Goal: Task Accomplishment & Management: Complete application form

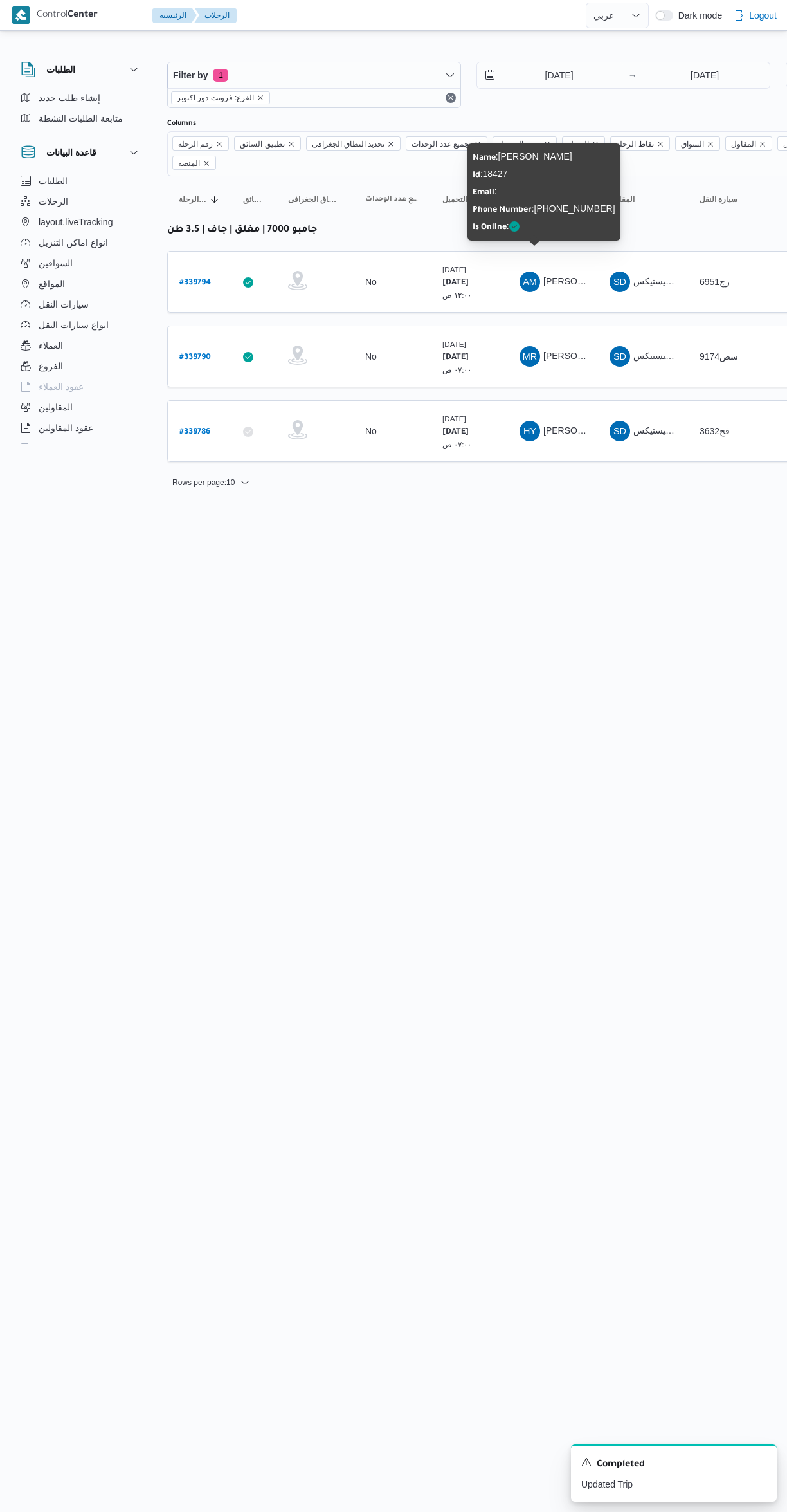
select select "ar"
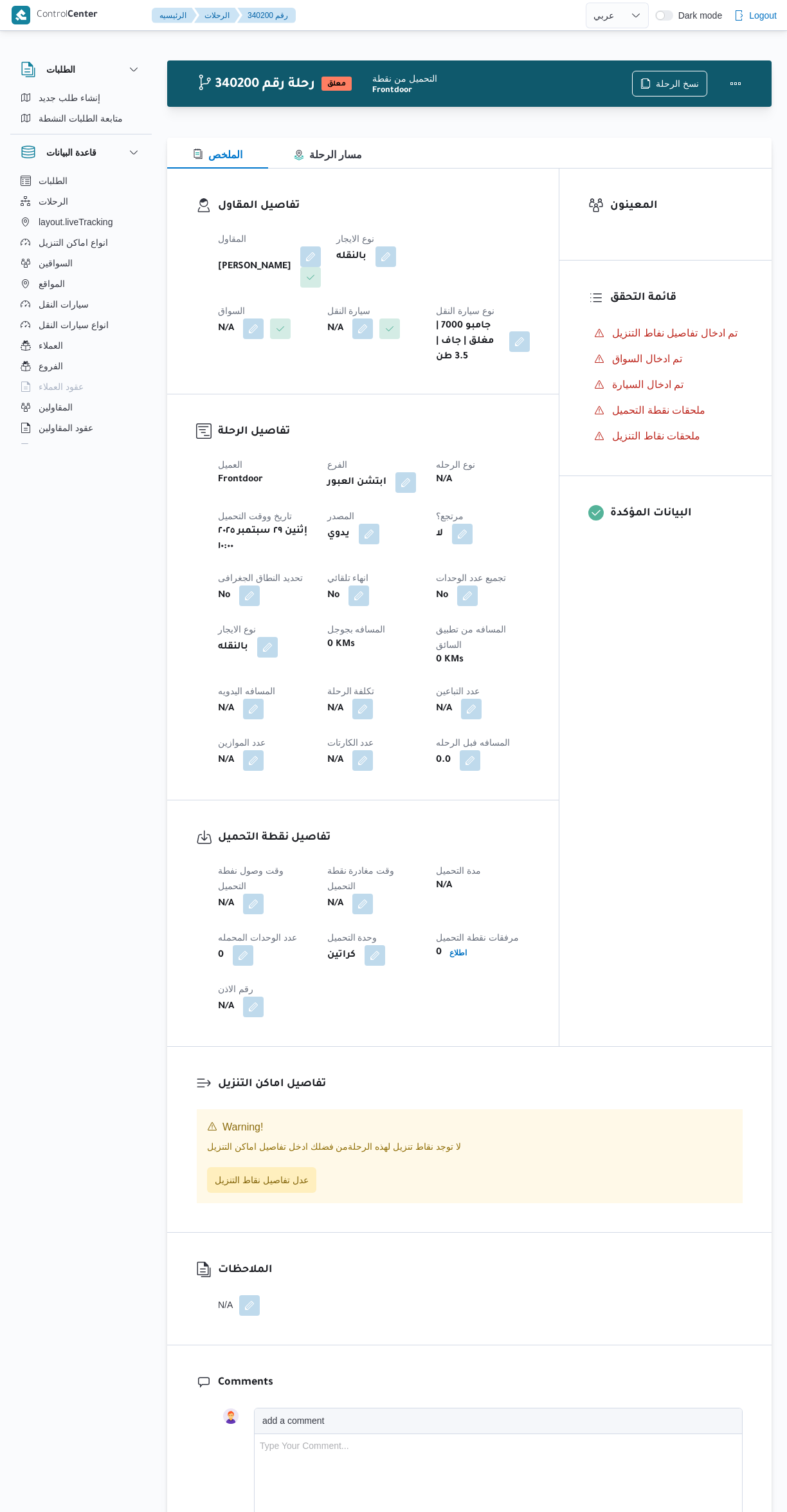
select select "ar"
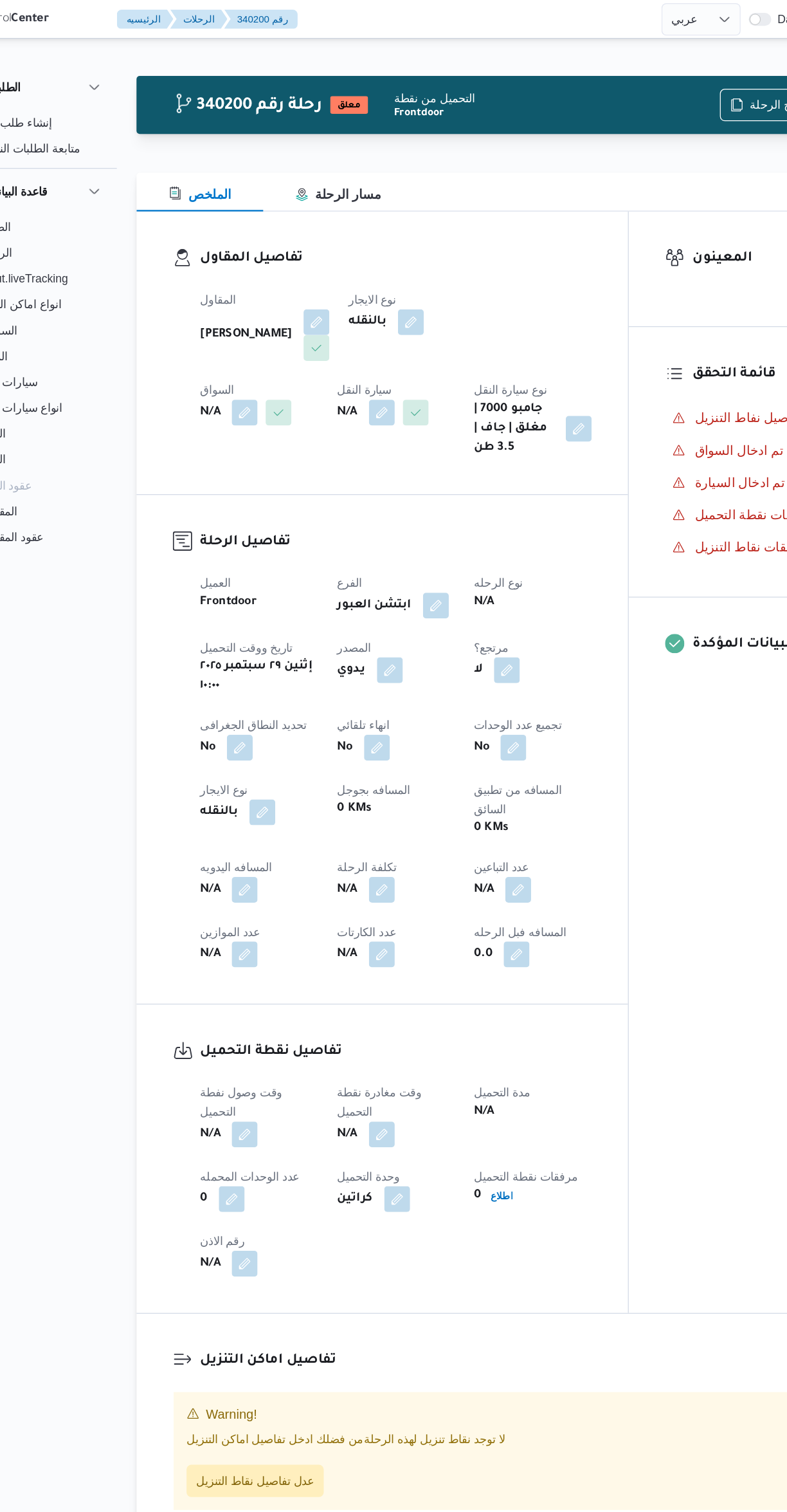
click at [370, 894] on button "button" at bounding box center [363, 904] width 21 height 21
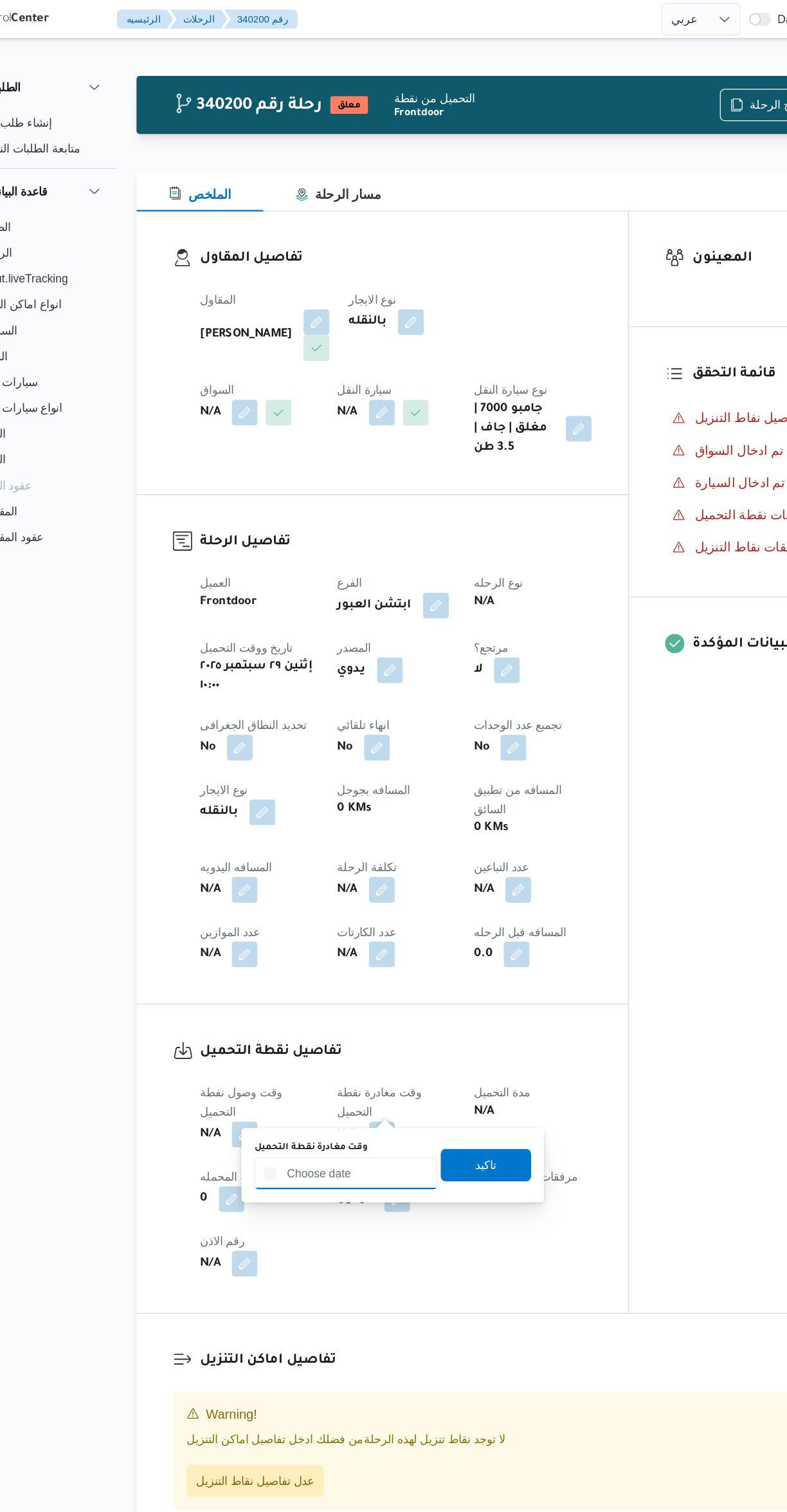
click at [344, 934] on input "وقت مغادرة نقطة التحميل" at bounding box center [334, 934] width 146 height 25
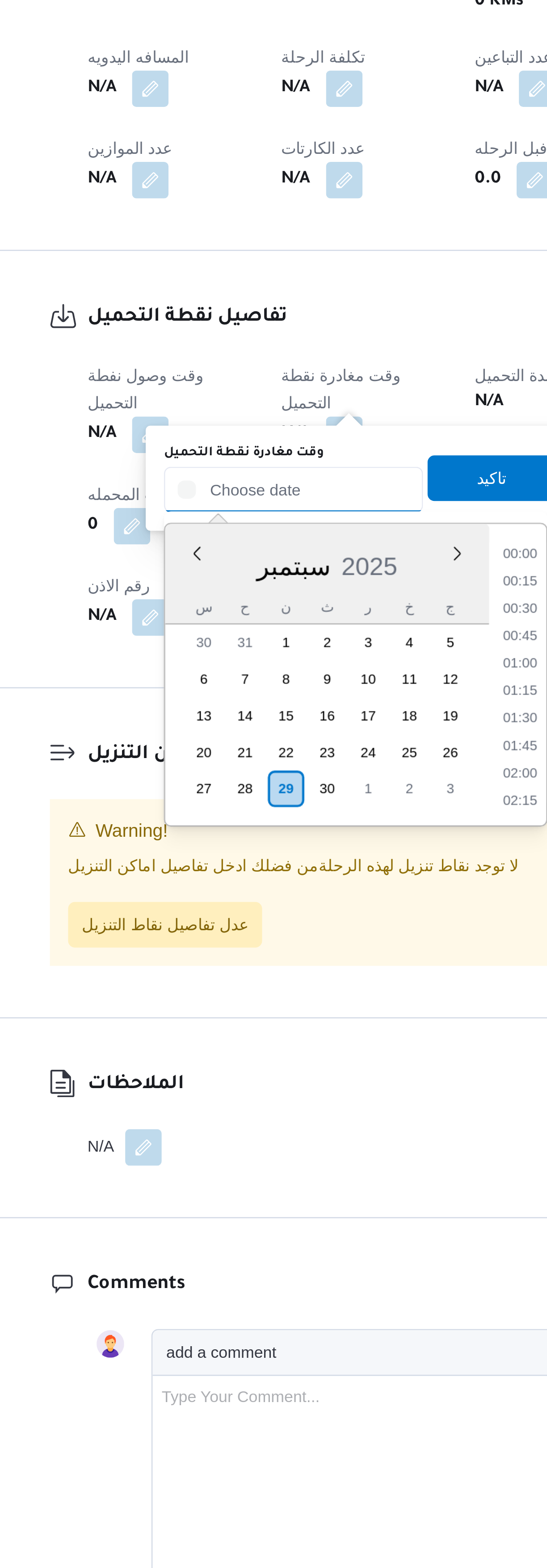
scroll to position [665, 0]
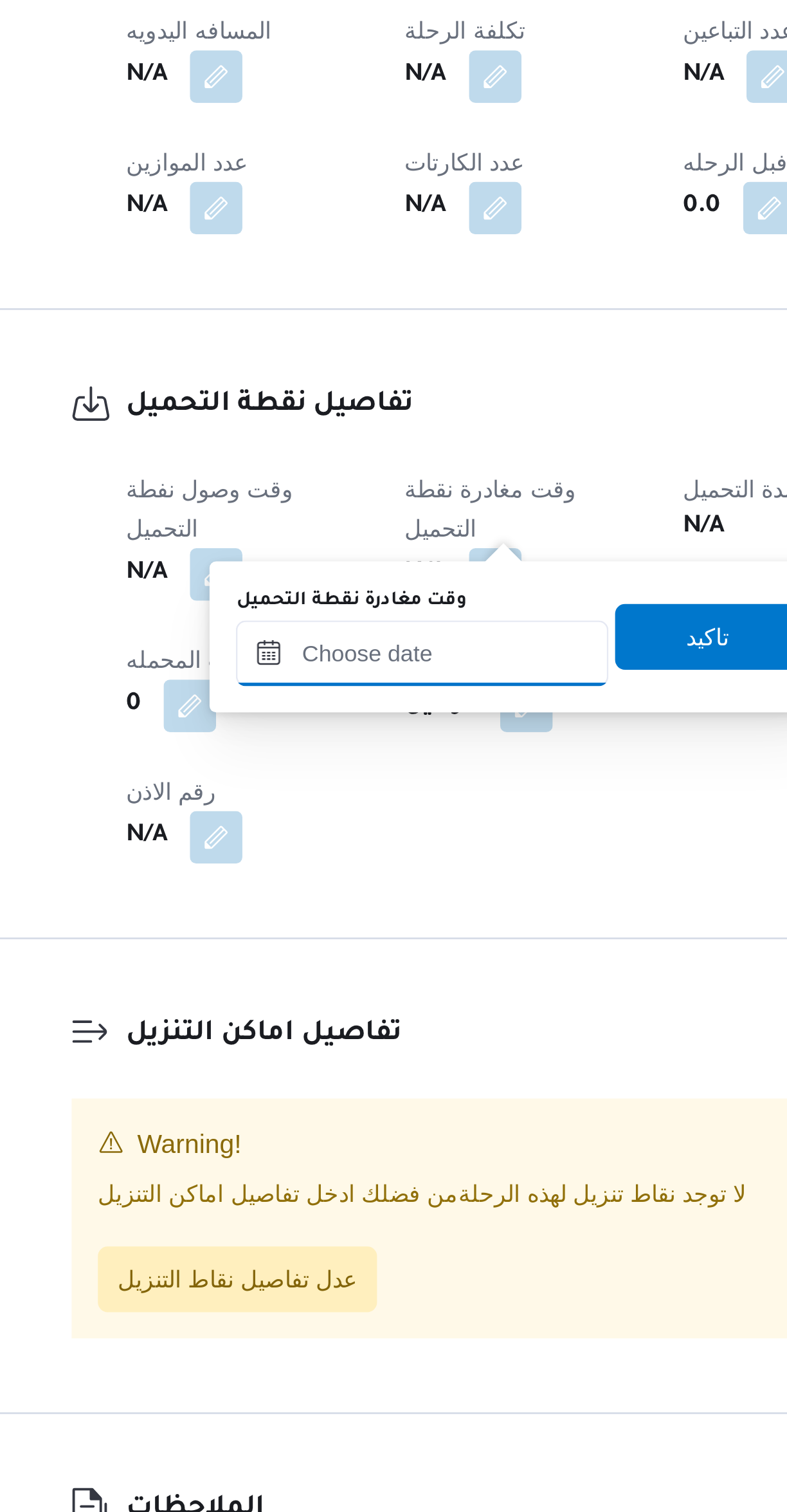
click at [350, 932] on input "وقت مغادرة نقطة التحميل" at bounding box center [334, 934] width 146 height 25
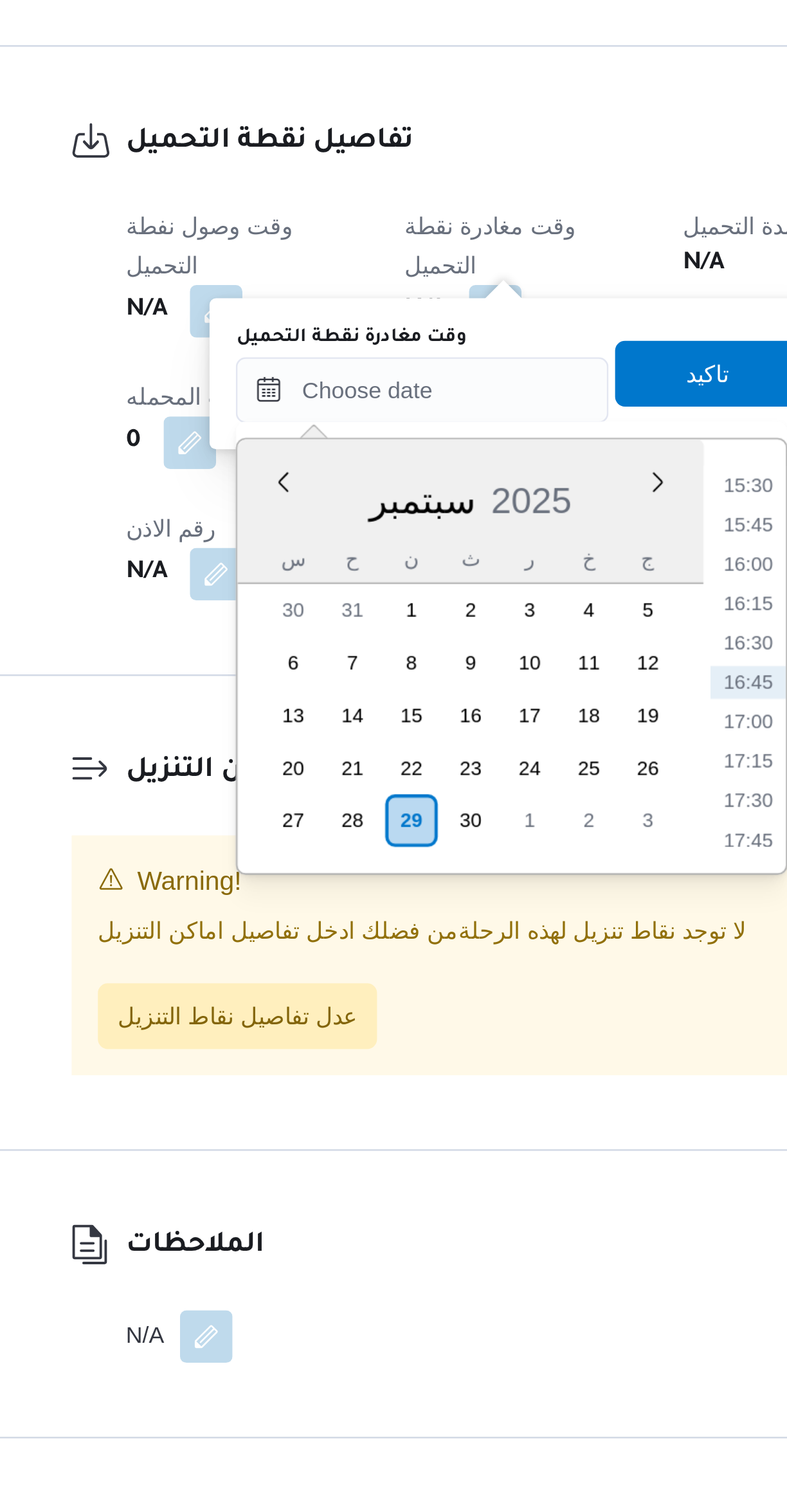
click at [455, 971] on li "15:30" at bounding box center [462, 972] width 30 height 13
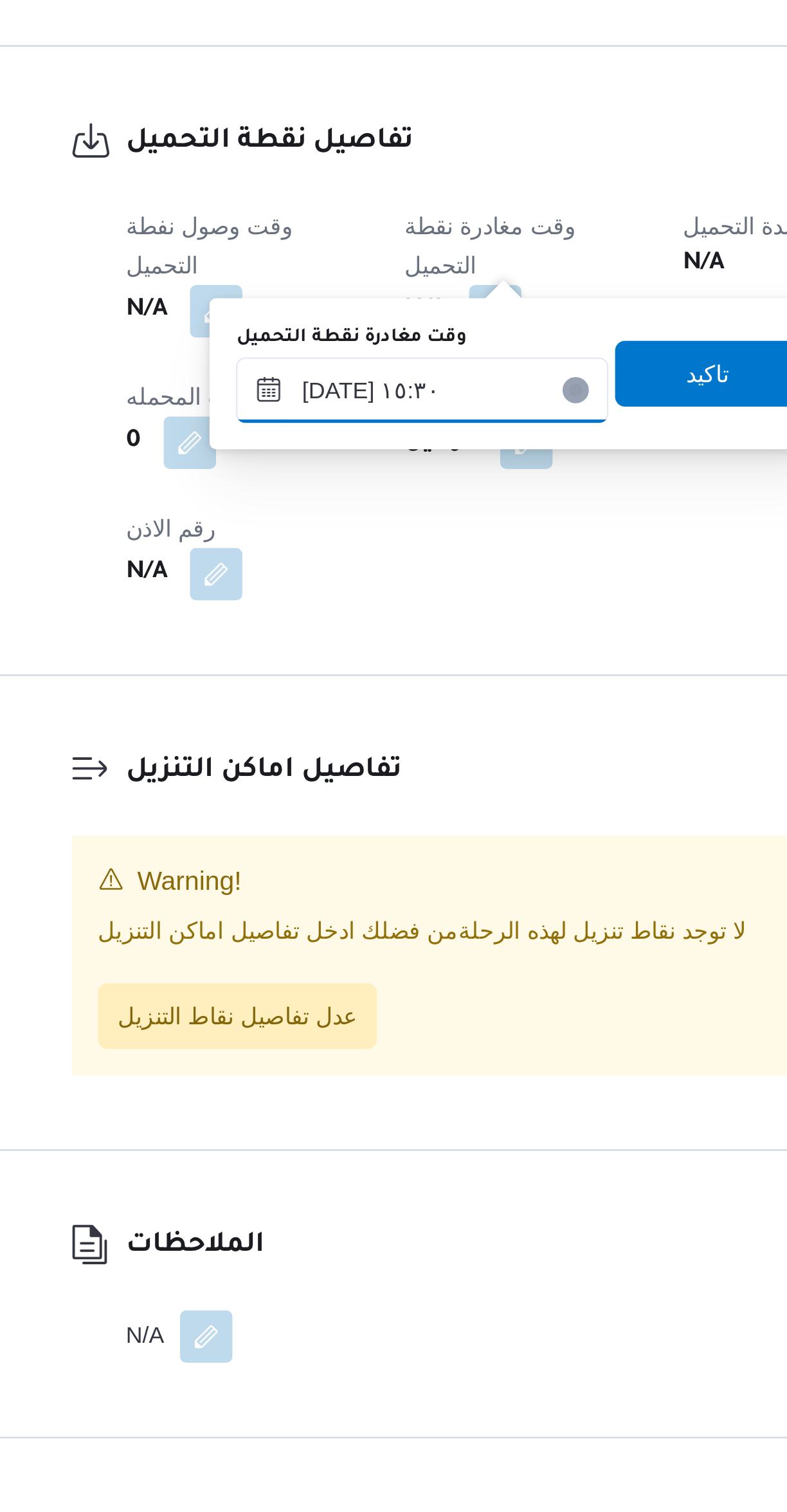
click at [348, 928] on input "[DATE] ١٥:٣٠" at bounding box center [334, 934] width 146 height 25
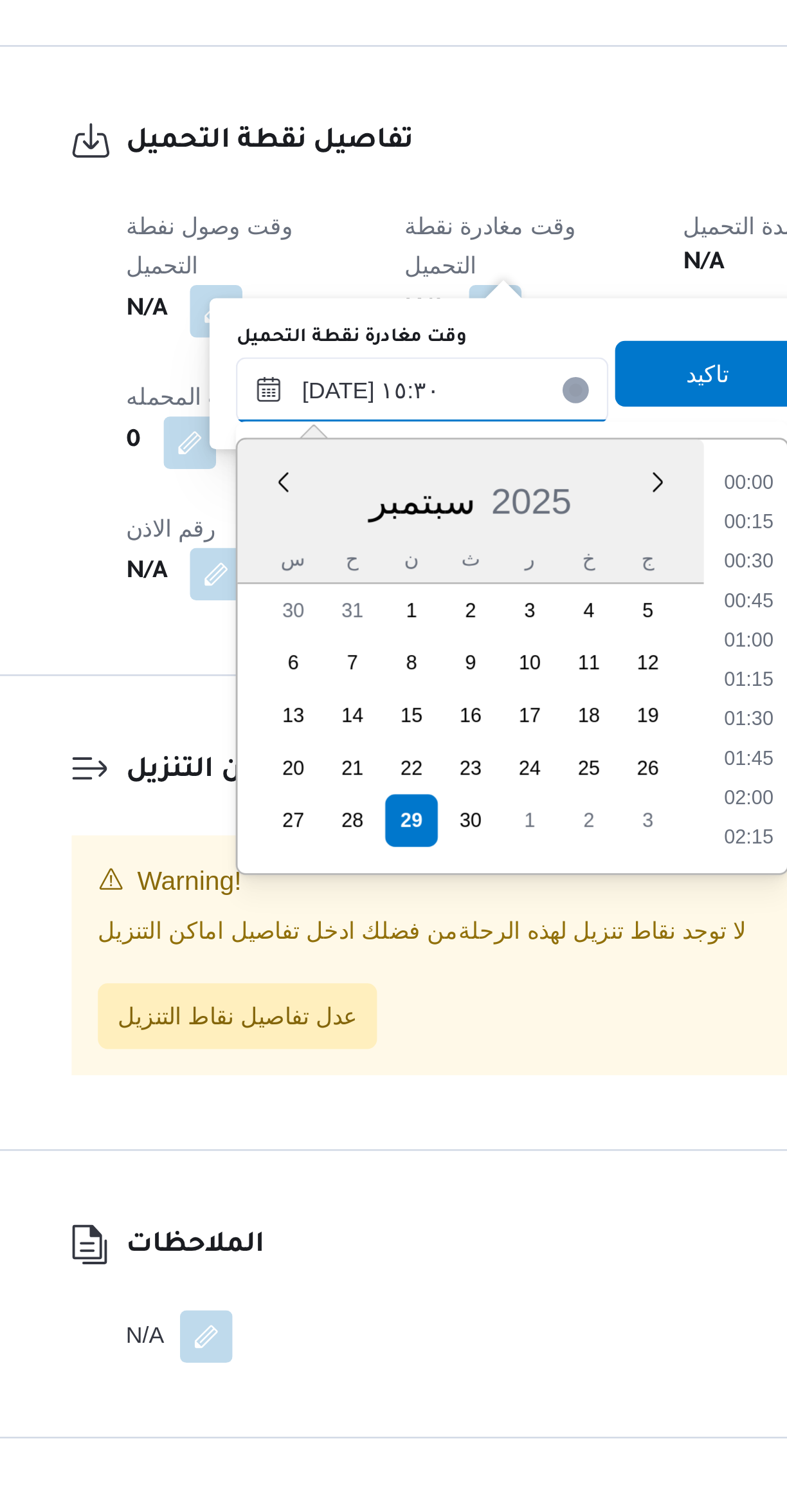
scroll to position [879, 0]
click at [455, 973] on li "14:15" at bounding box center [462, 972] width 30 height 13
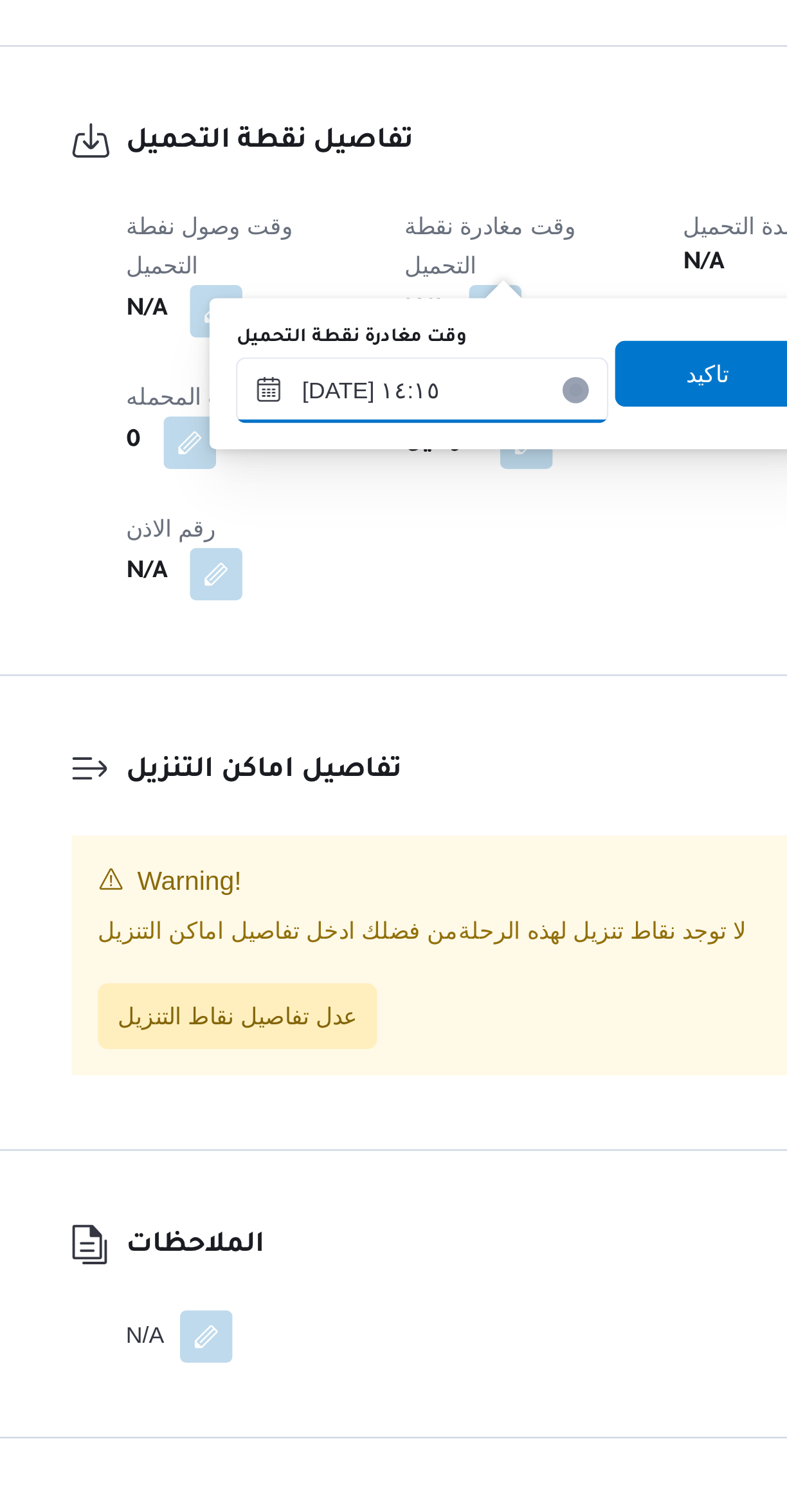
click at [352, 937] on input "[DATE] ١٤:١٥" at bounding box center [334, 934] width 146 height 25
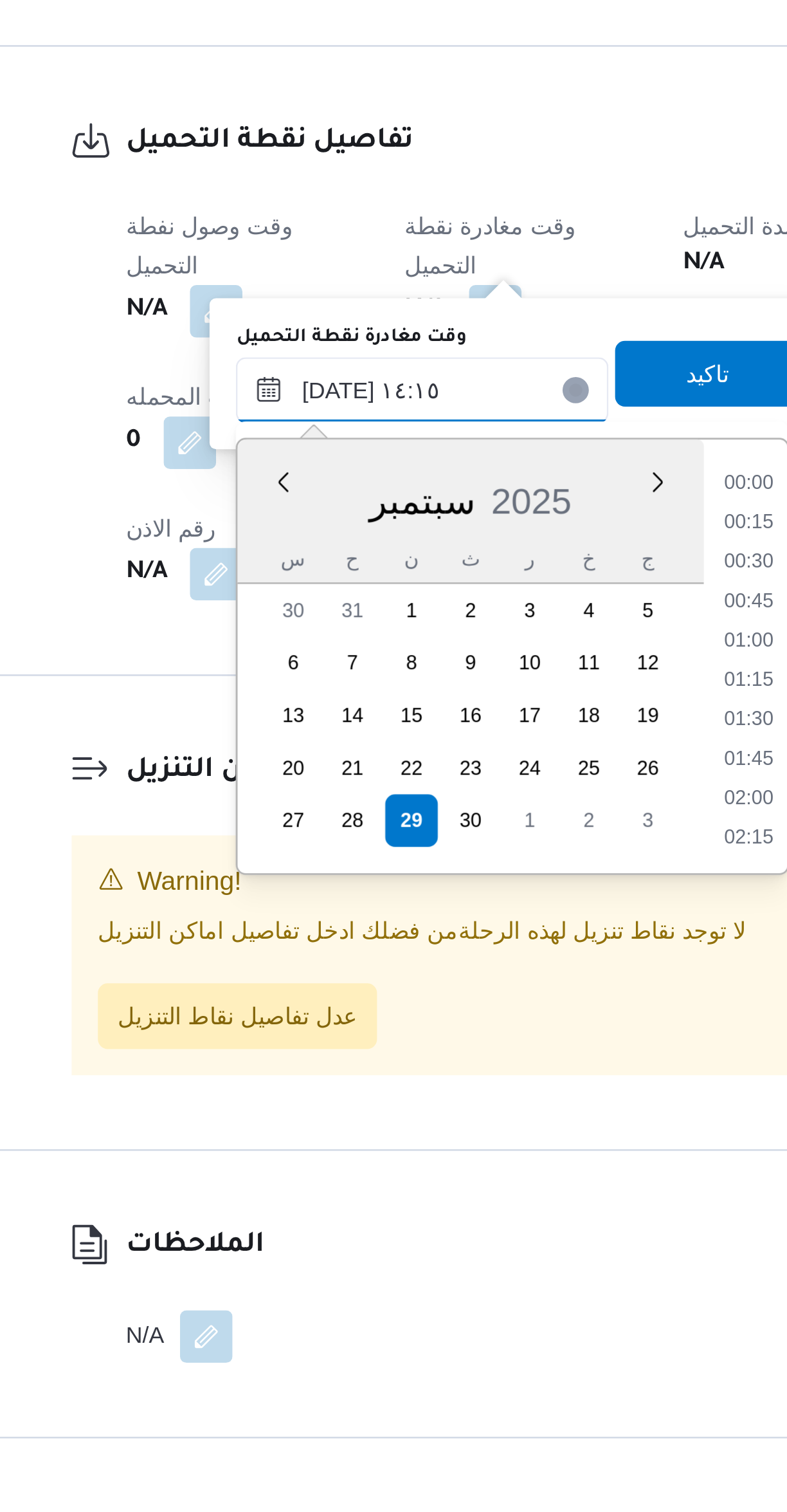
scroll to position [801, 0]
click at [459, 974] on li "13:00" at bounding box center [462, 972] width 30 height 13
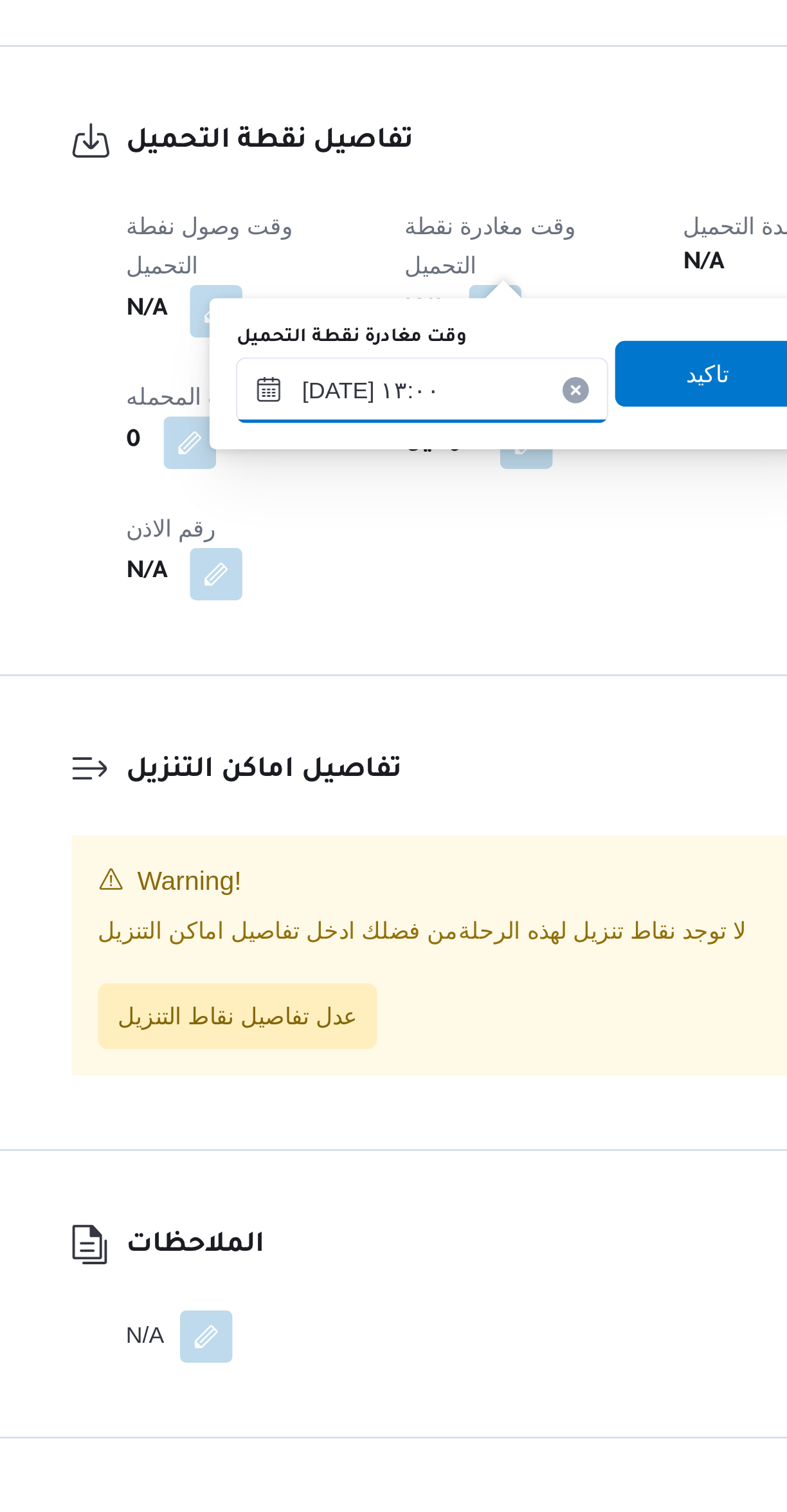
click at [344, 937] on input "[DATE] ١٣:٠٠" at bounding box center [334, 934] width 146 height 25
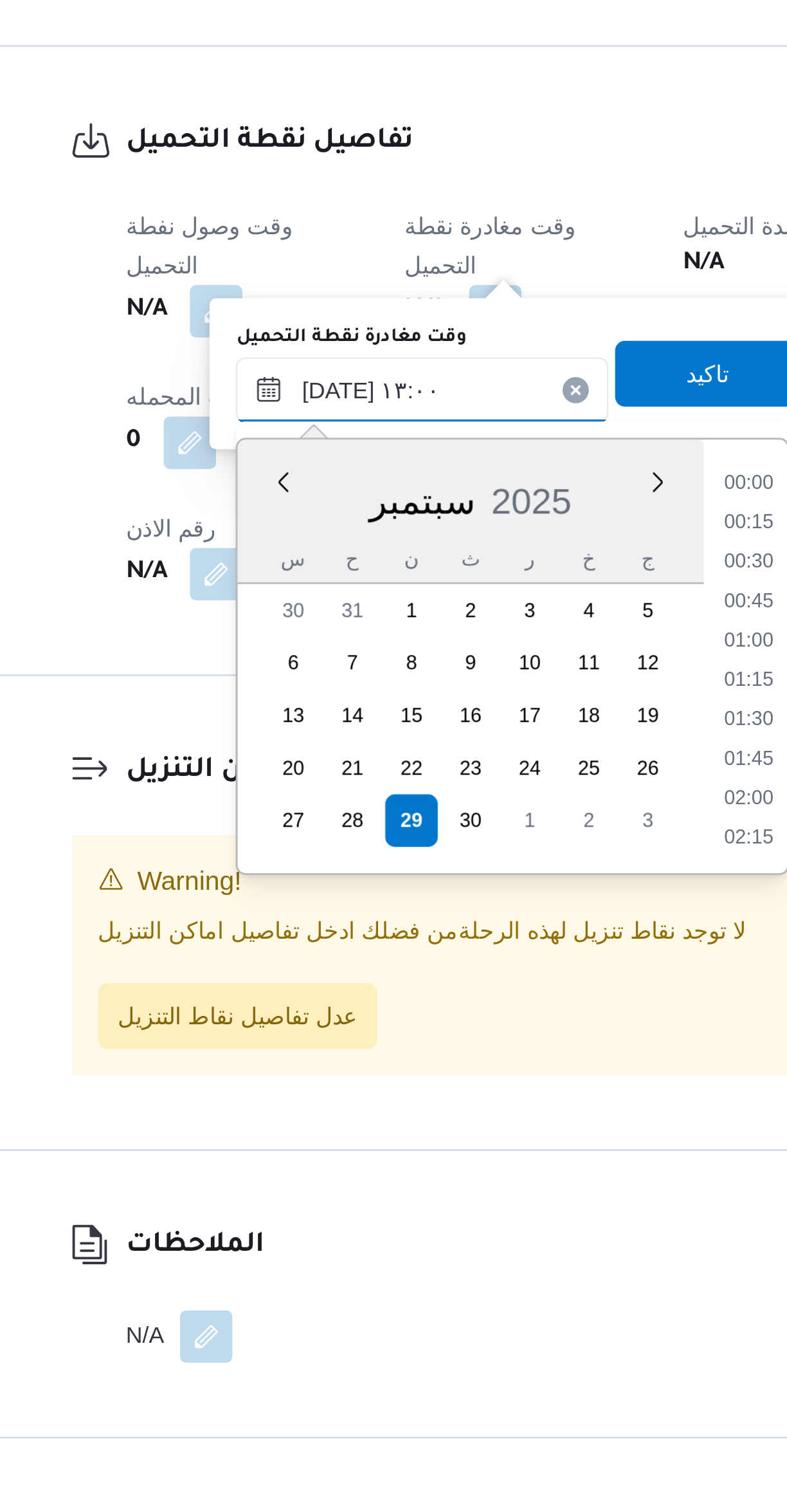
scroll to position [724, 0]
click at [453, 1020] on li "12:30" at bounding box center [462, 1018] width 30 height 13
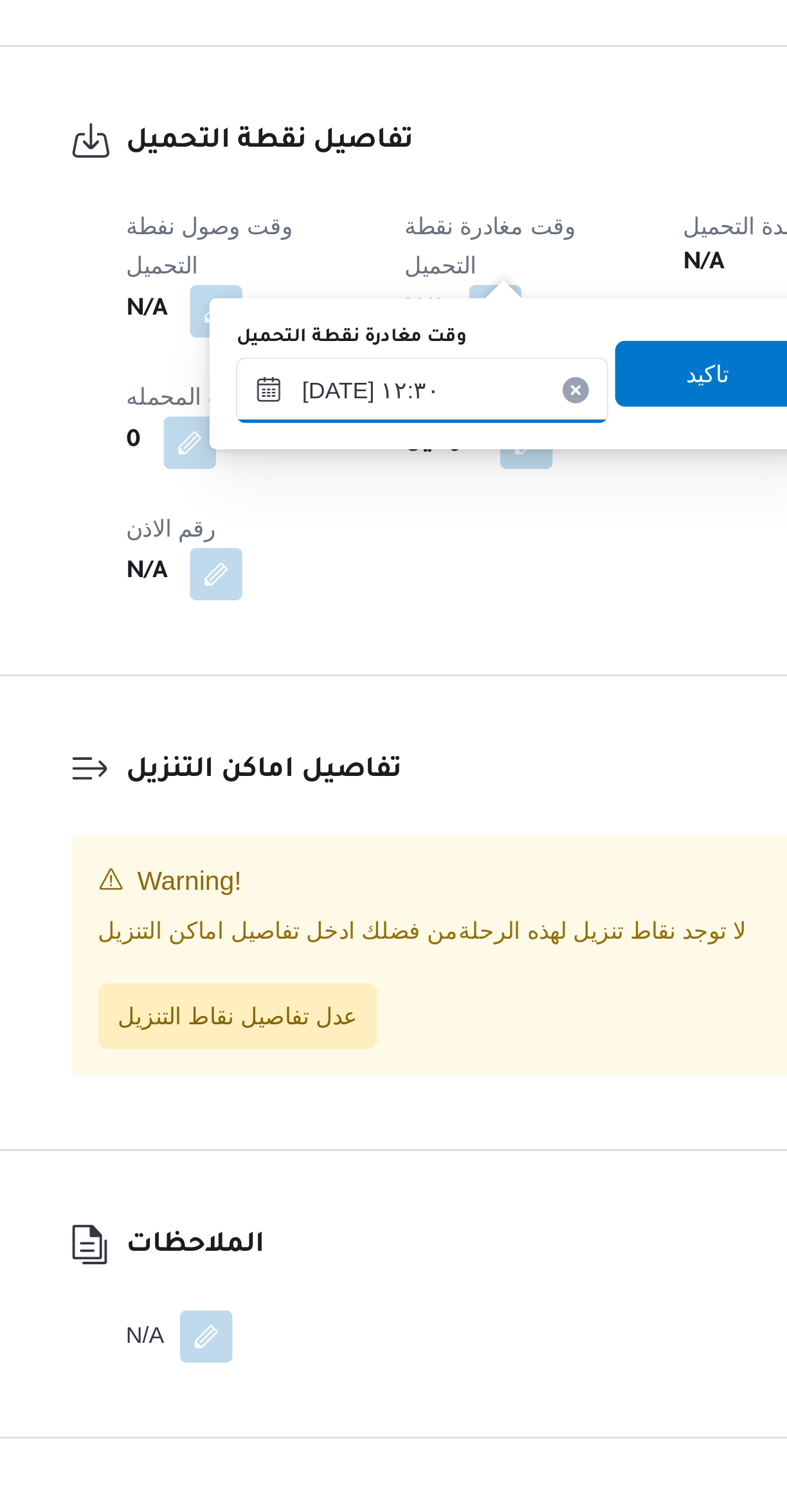
click at [336, 938] on input "[DATE] ١٢:٣٠" at bounding box center [334, 934] width 146 height 25
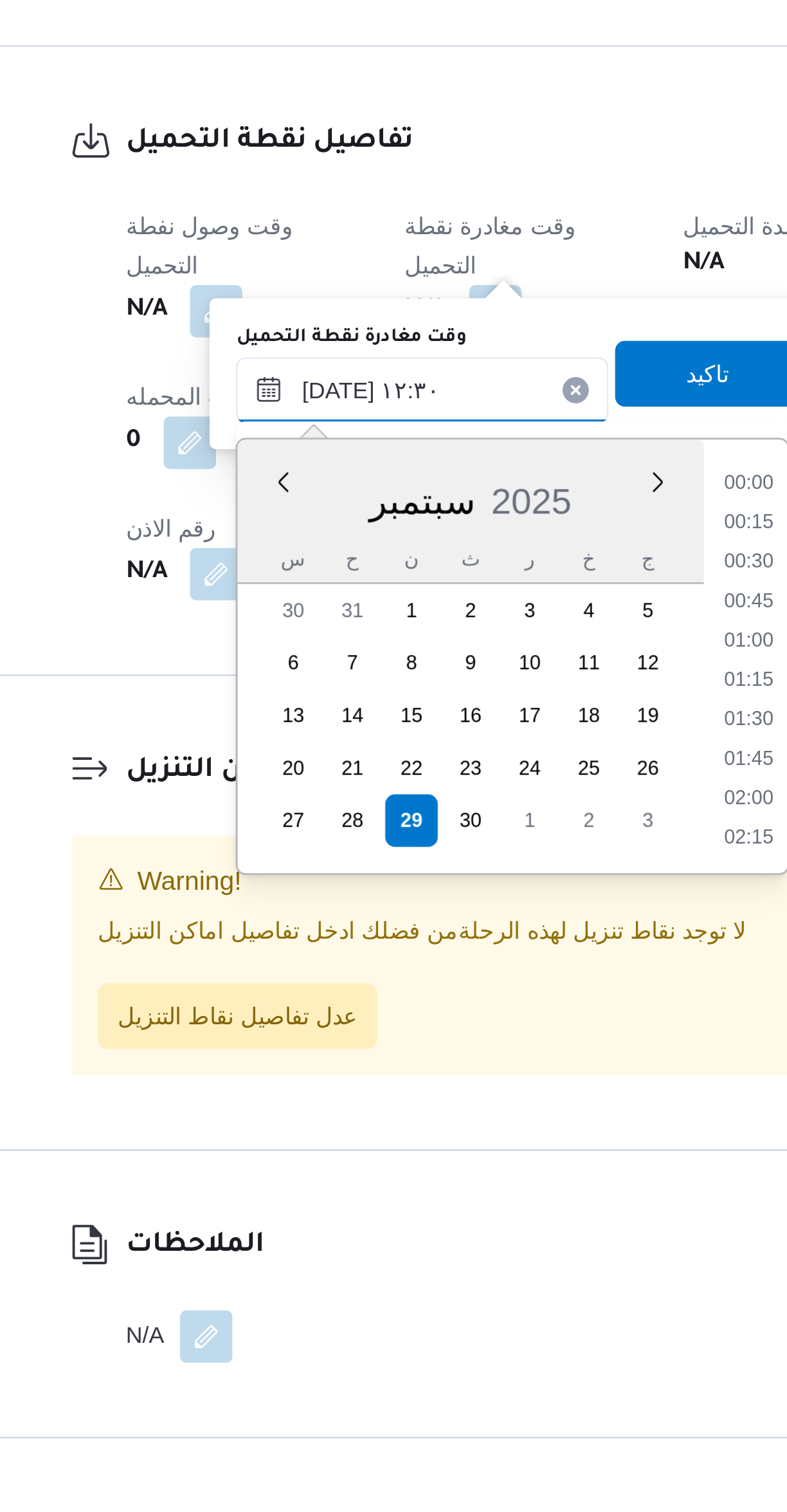
scroll to position [693, 0]
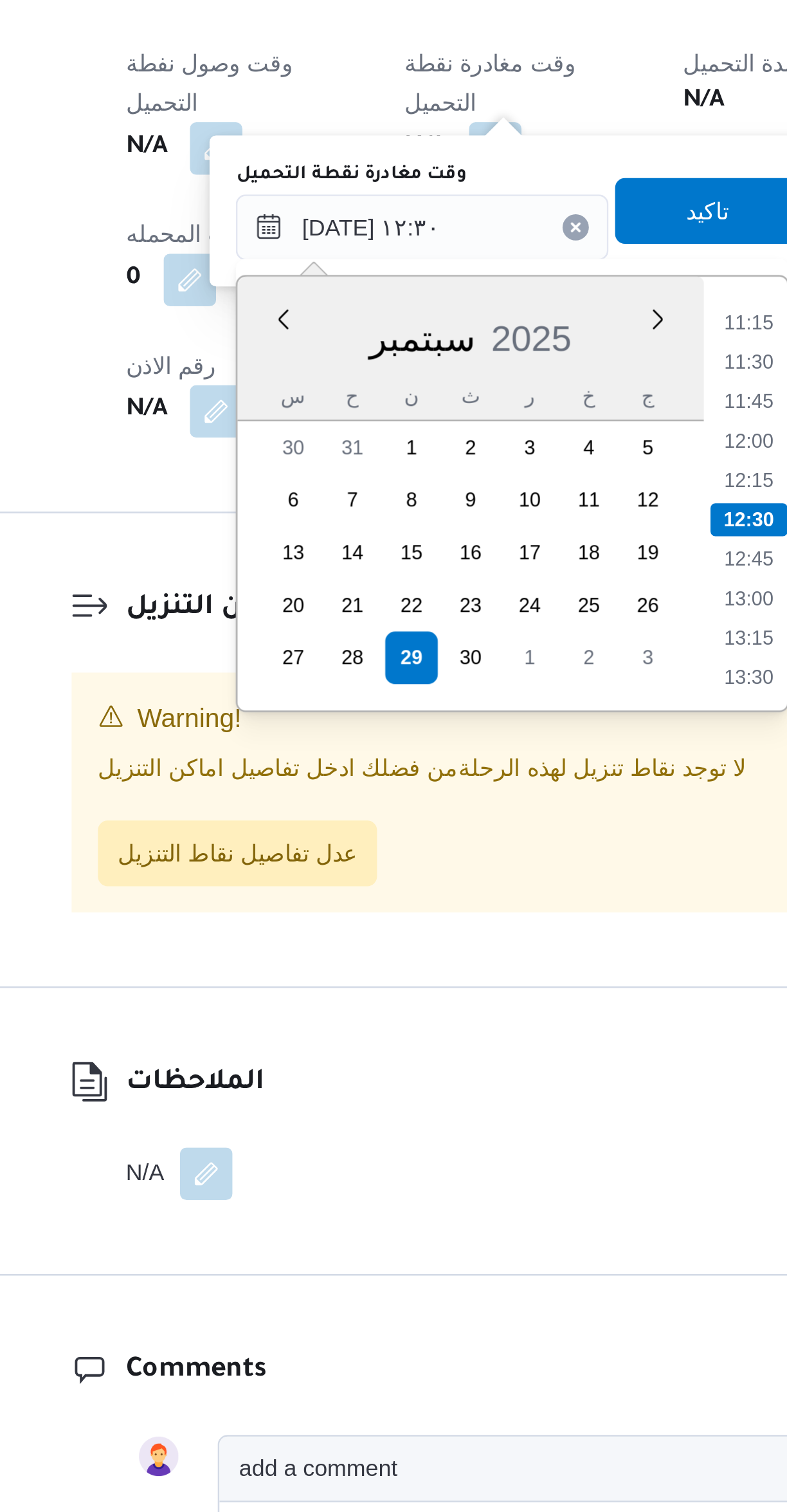
click at [457, 1090] on li "13:15" at bounding box center [462, 1095] width 30 height 13
type input "[DATE] ١٣:١٥"
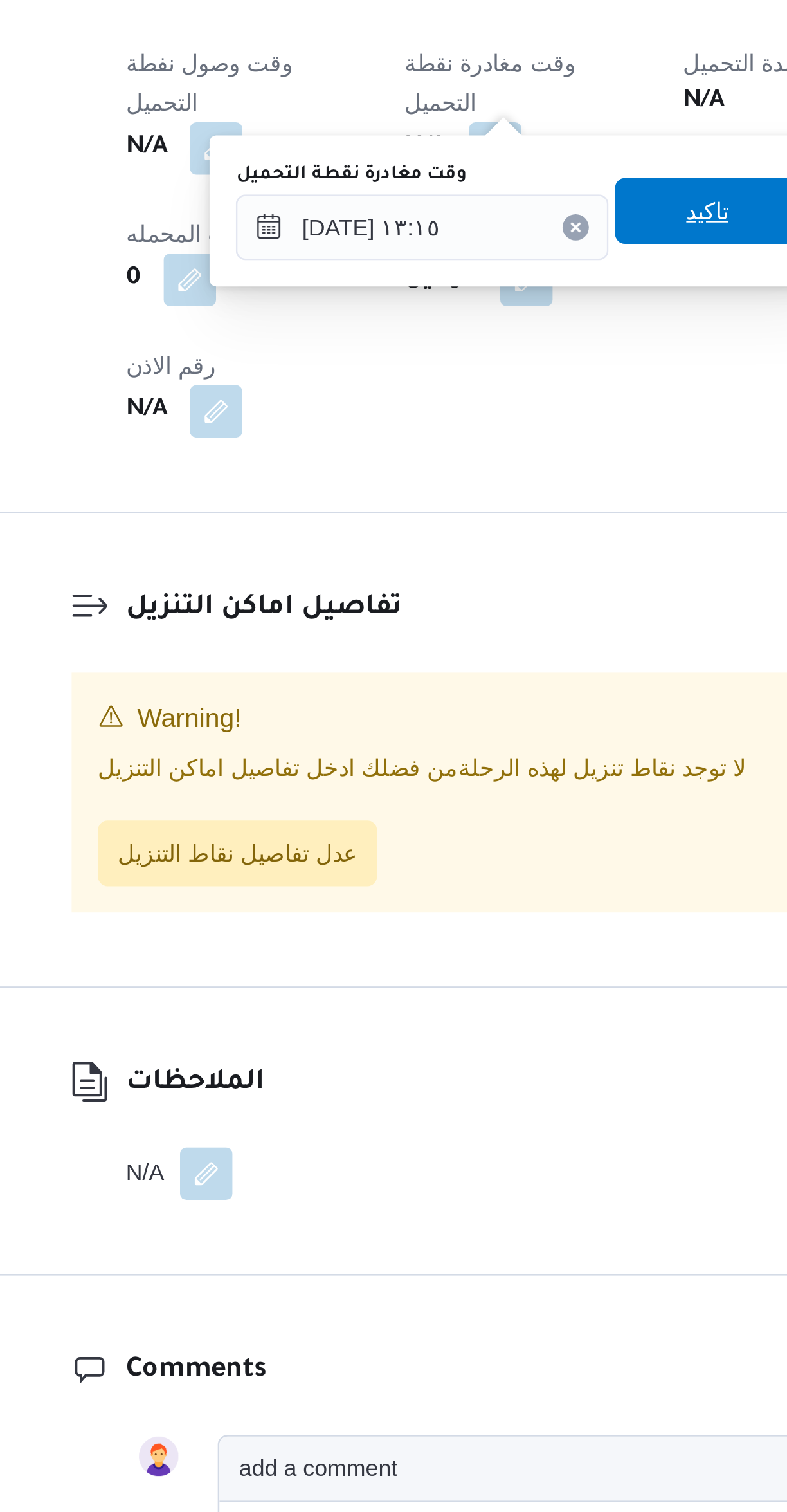
click at [450, 928] on span "تاكيد" at bounding box center [446, 928] width 72 height 25
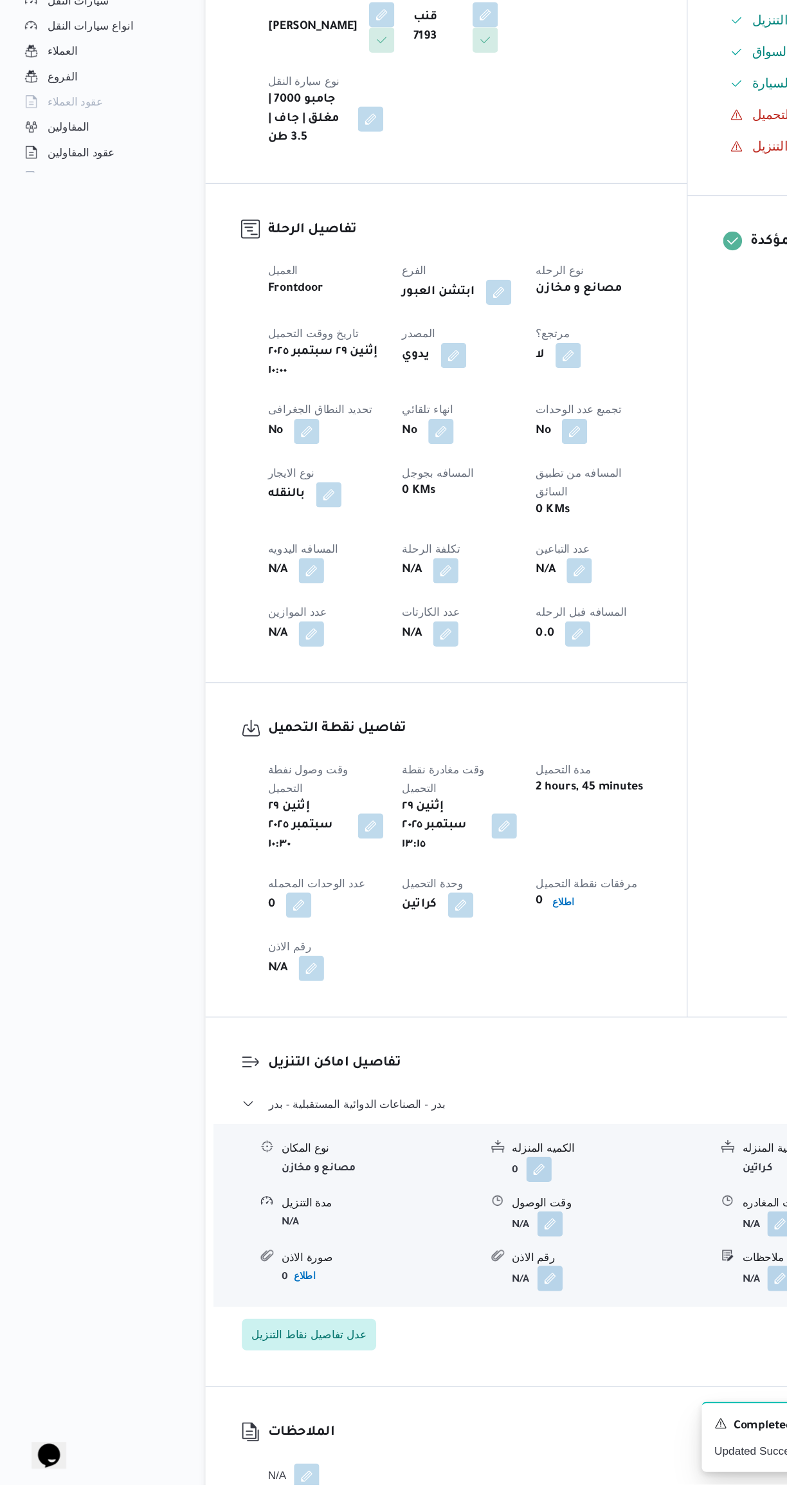
scroll to position [81, 0]
click at [452, 1289] on button "button" at bounding box center [448, 1299] width 21 height 21
click at [407, 1259] on input "وقت الوصول" at bounding box center [413, 1257] width 146 height 25
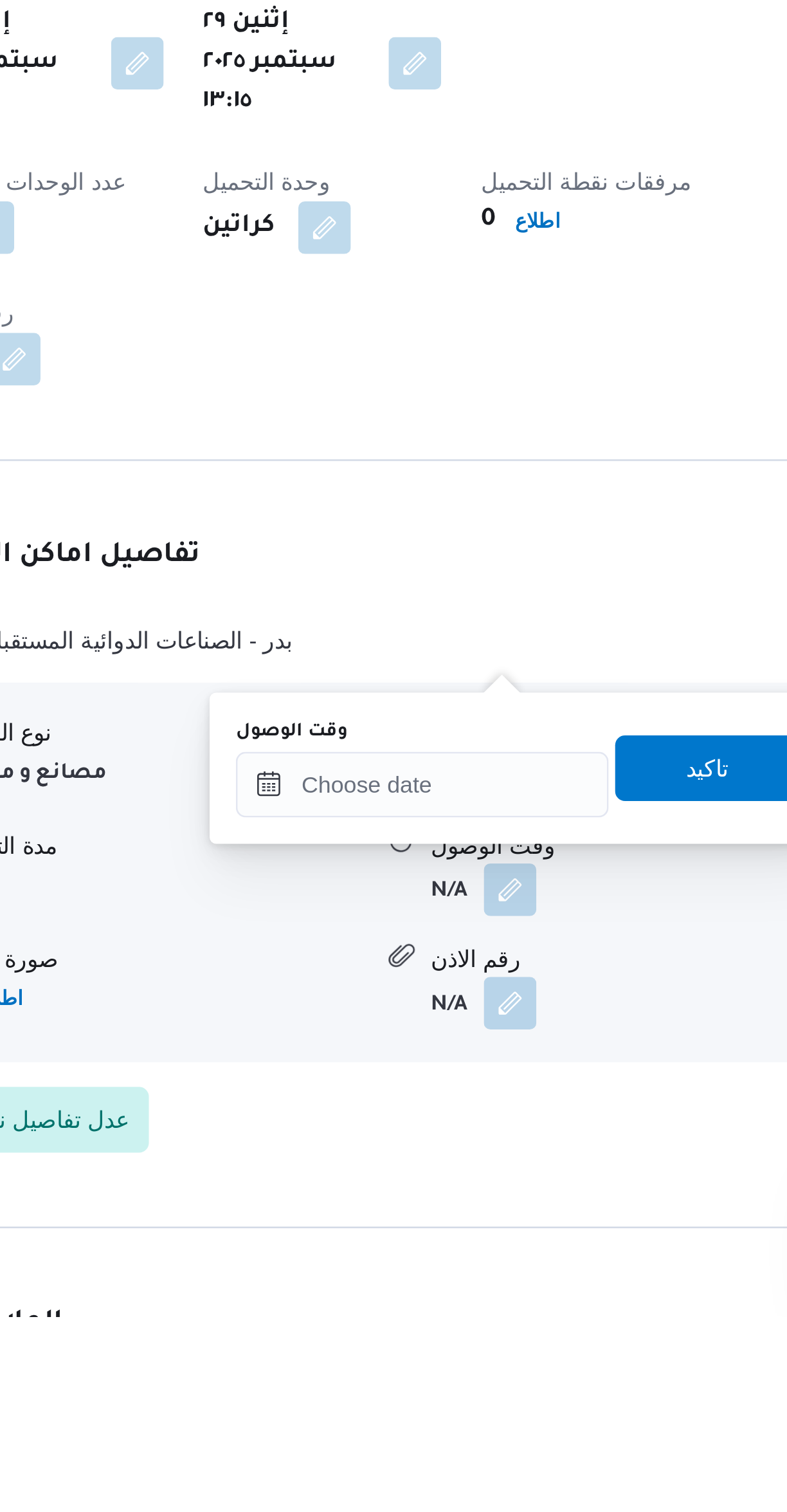
scroll to position [35, 0]
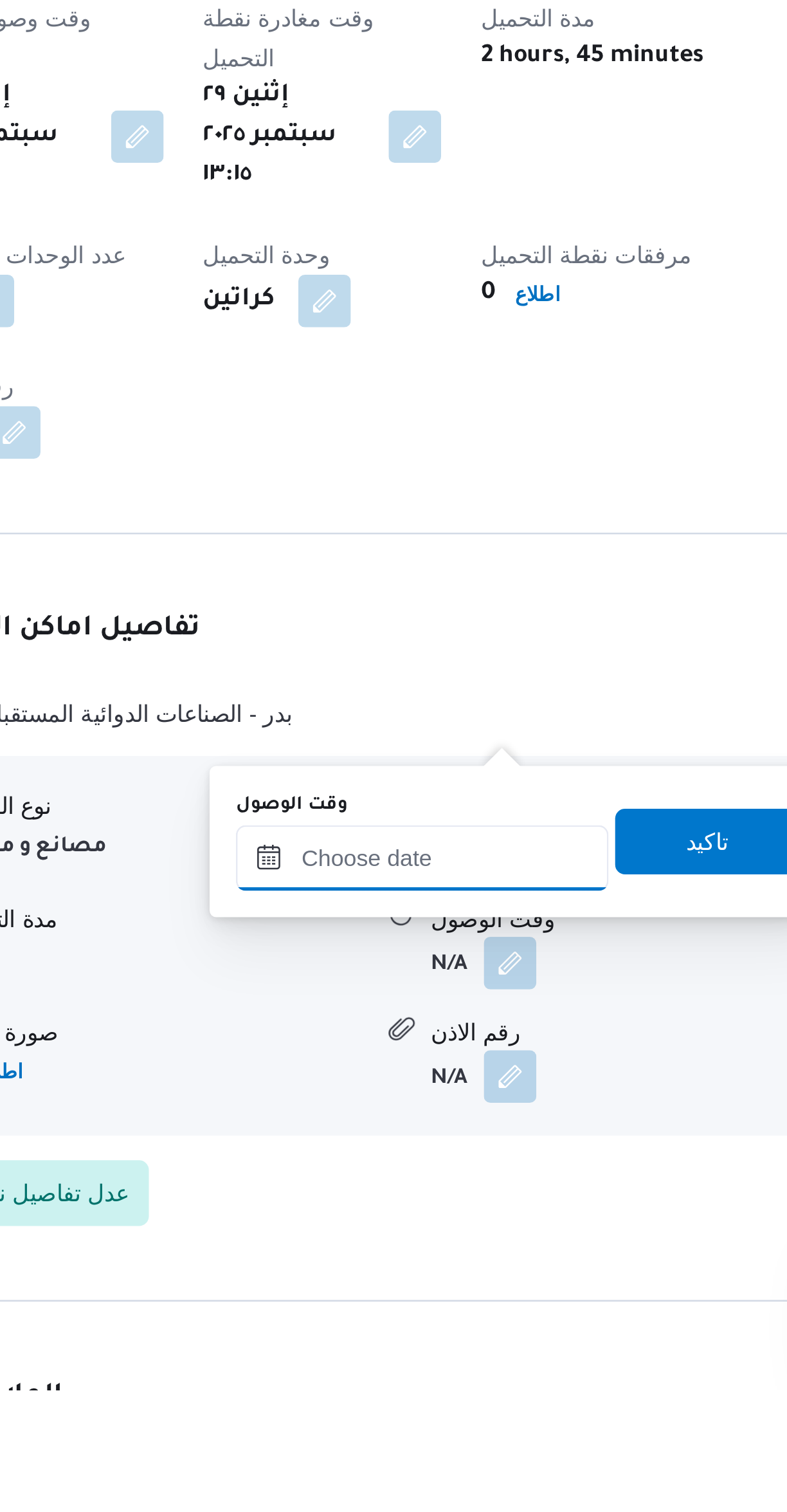
click at [421, 1304] on input "وقت الوصول" at bounding box center [413, 1303] width 146 height 25
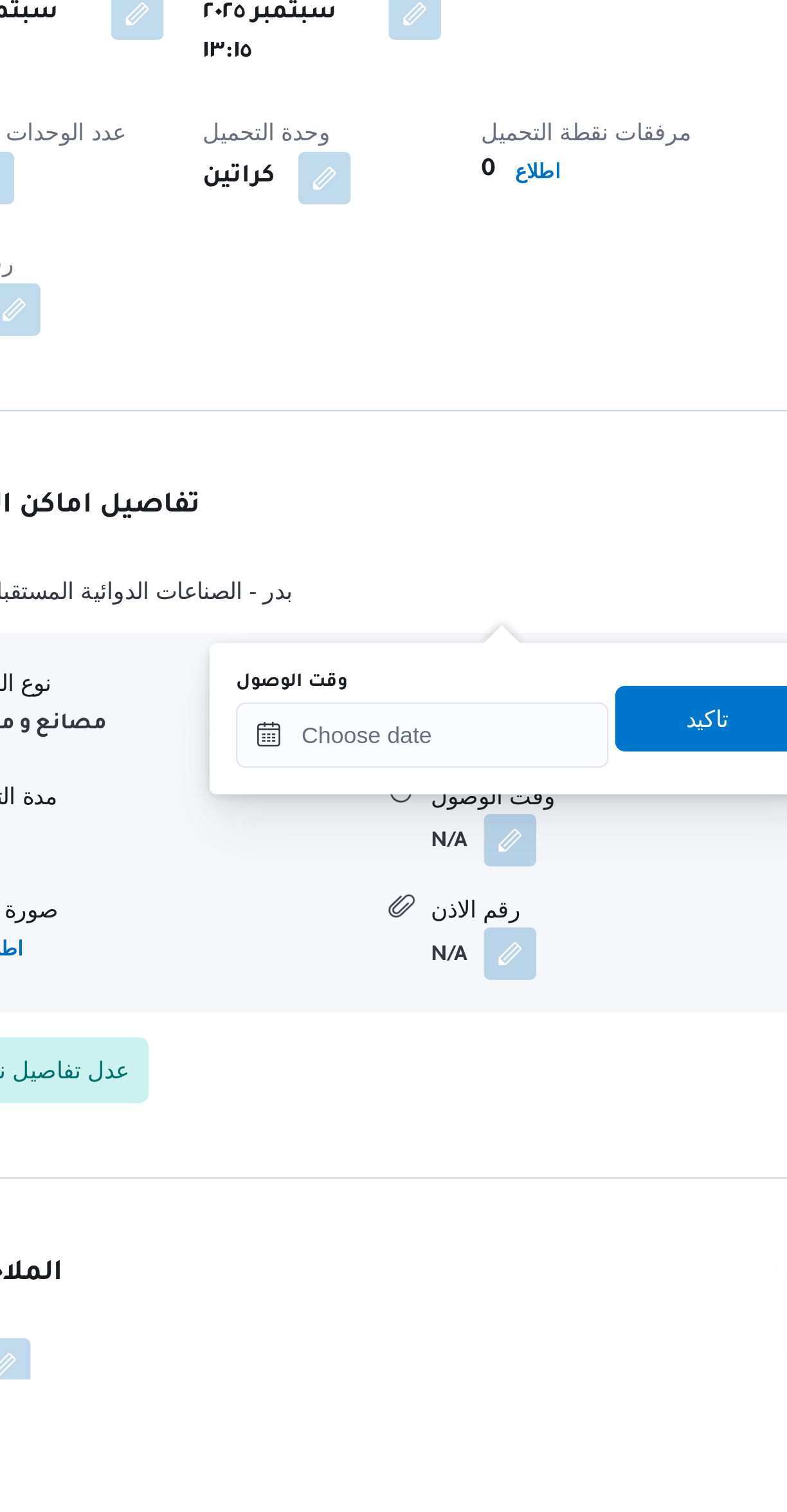
scroll to position [78, 0]
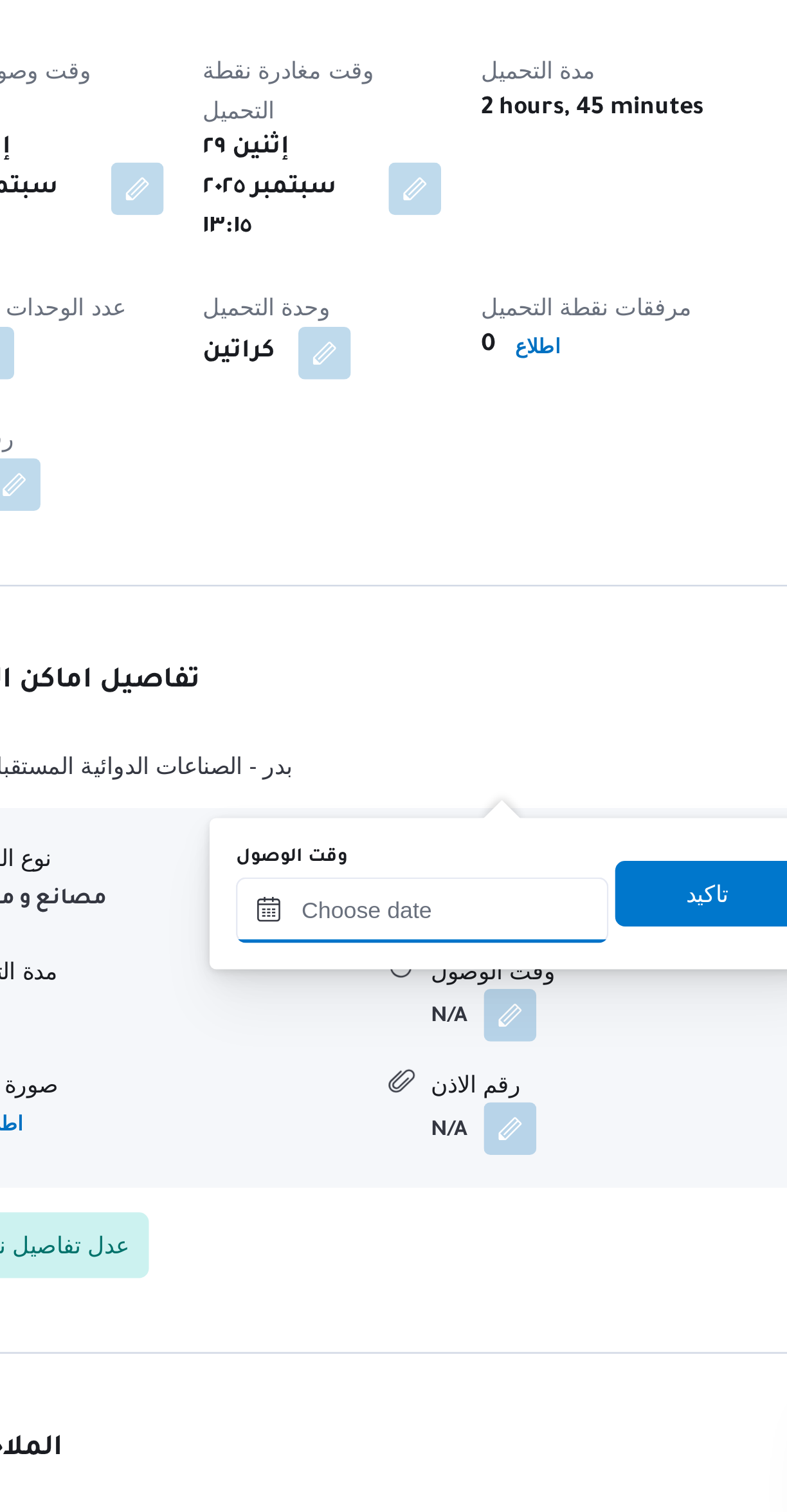
click at [422, 1260] on input "وقت الوصول" at bounding box center [413, 1260] width 146 height 25
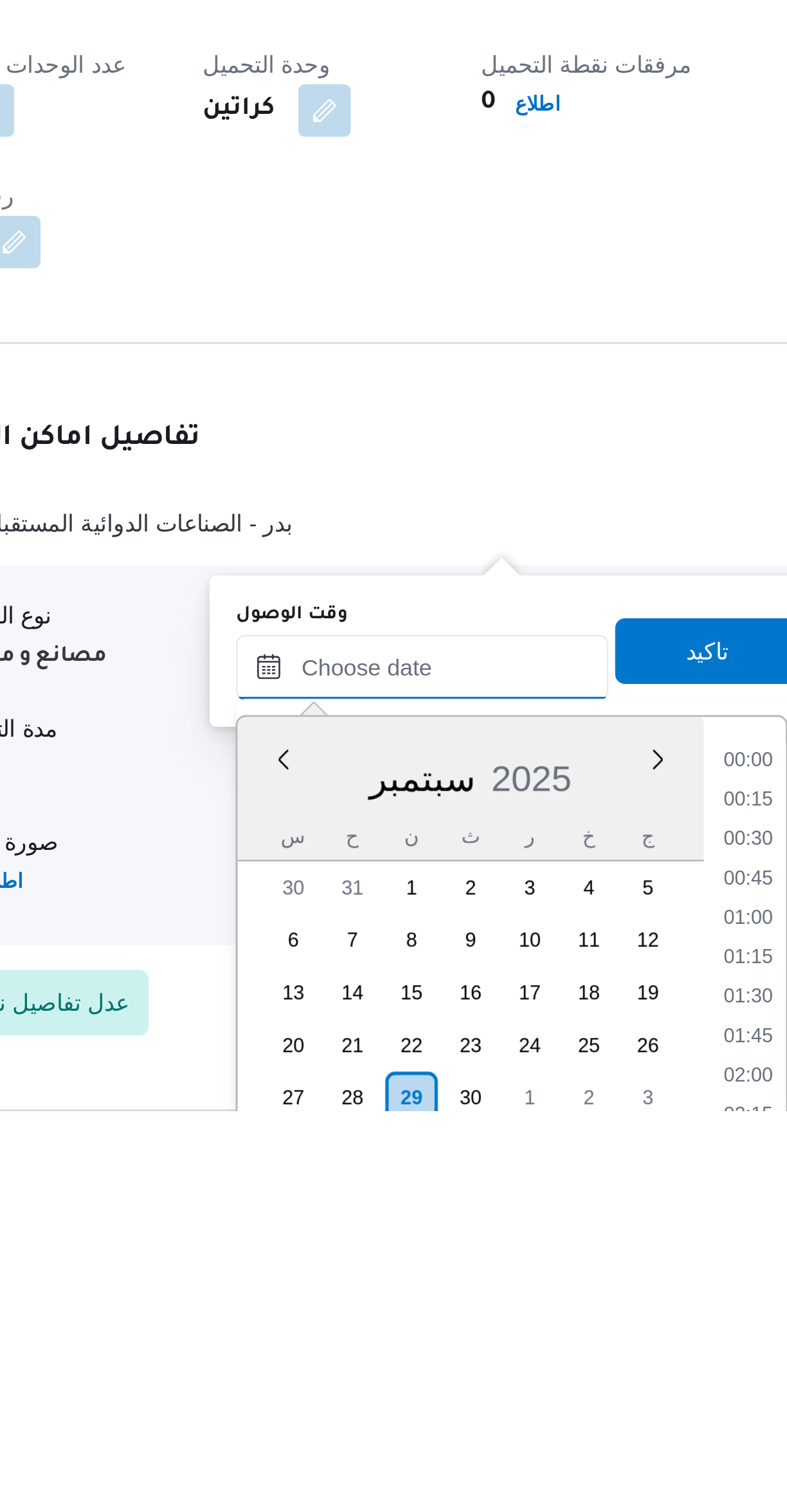
scroll to position [956, 0]
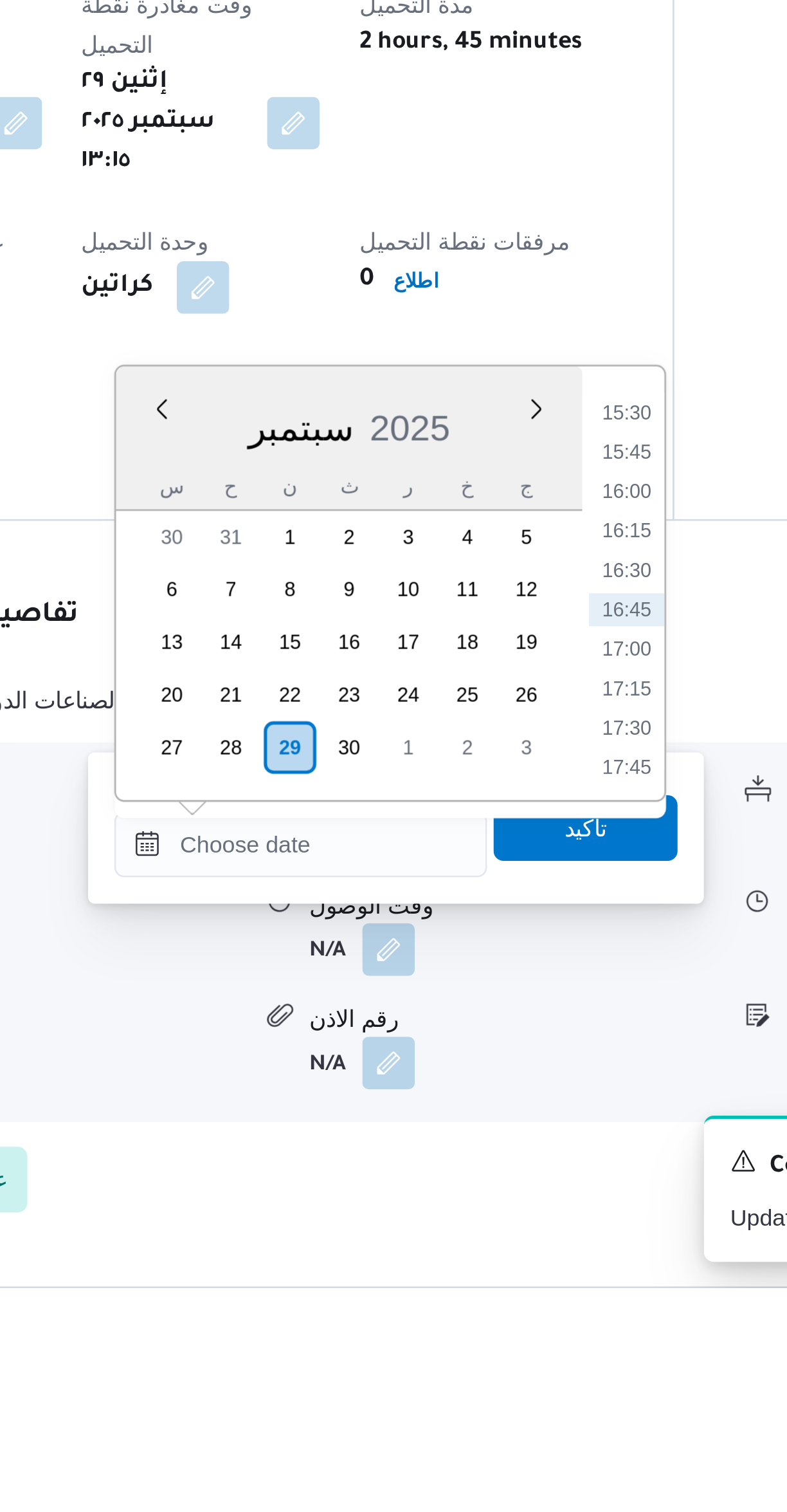
click at [539, 1167] on li "15:30" at bounding box center [541, 1169] width 30 height 13
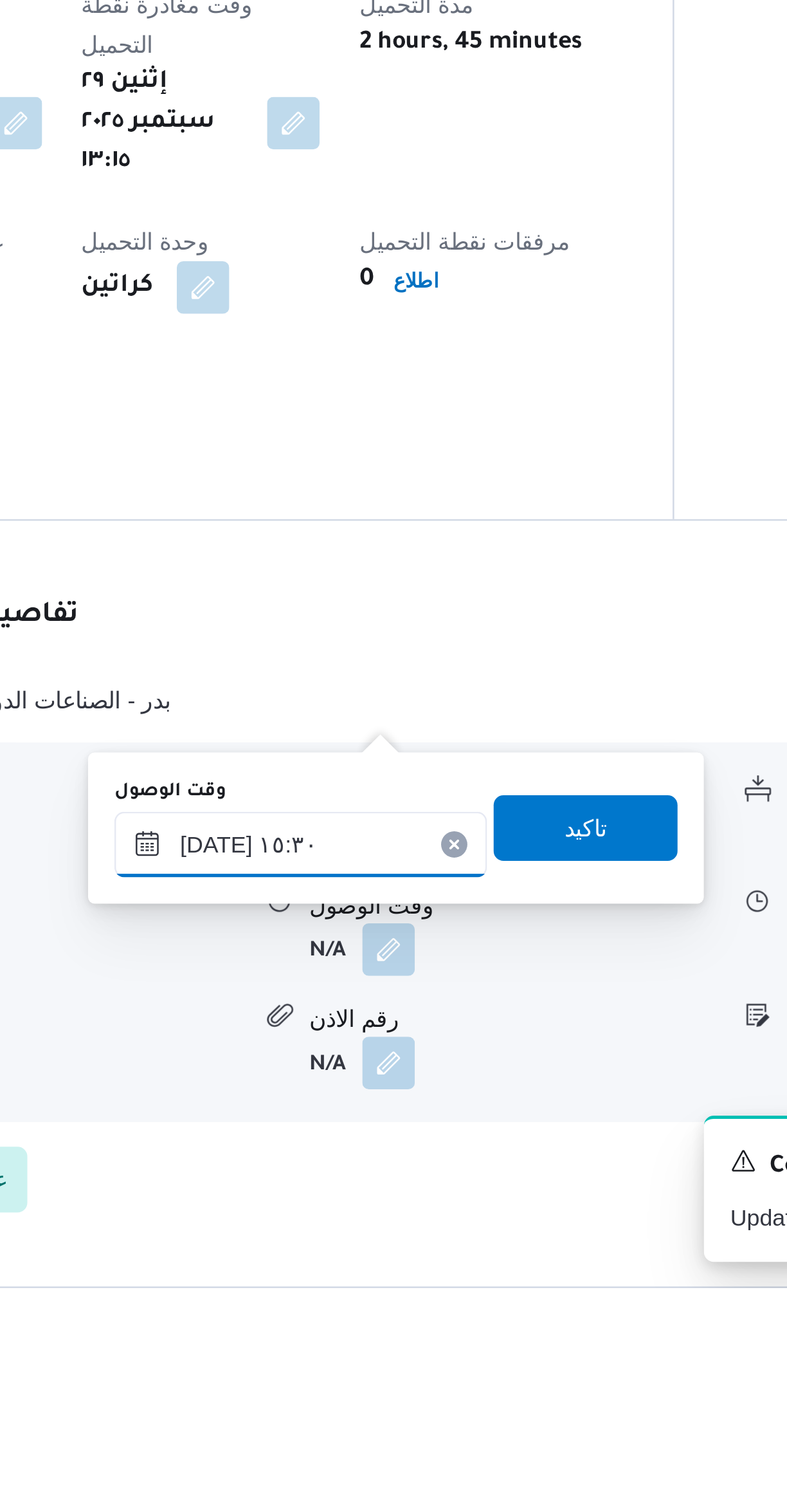
scroll to position [0, 0]
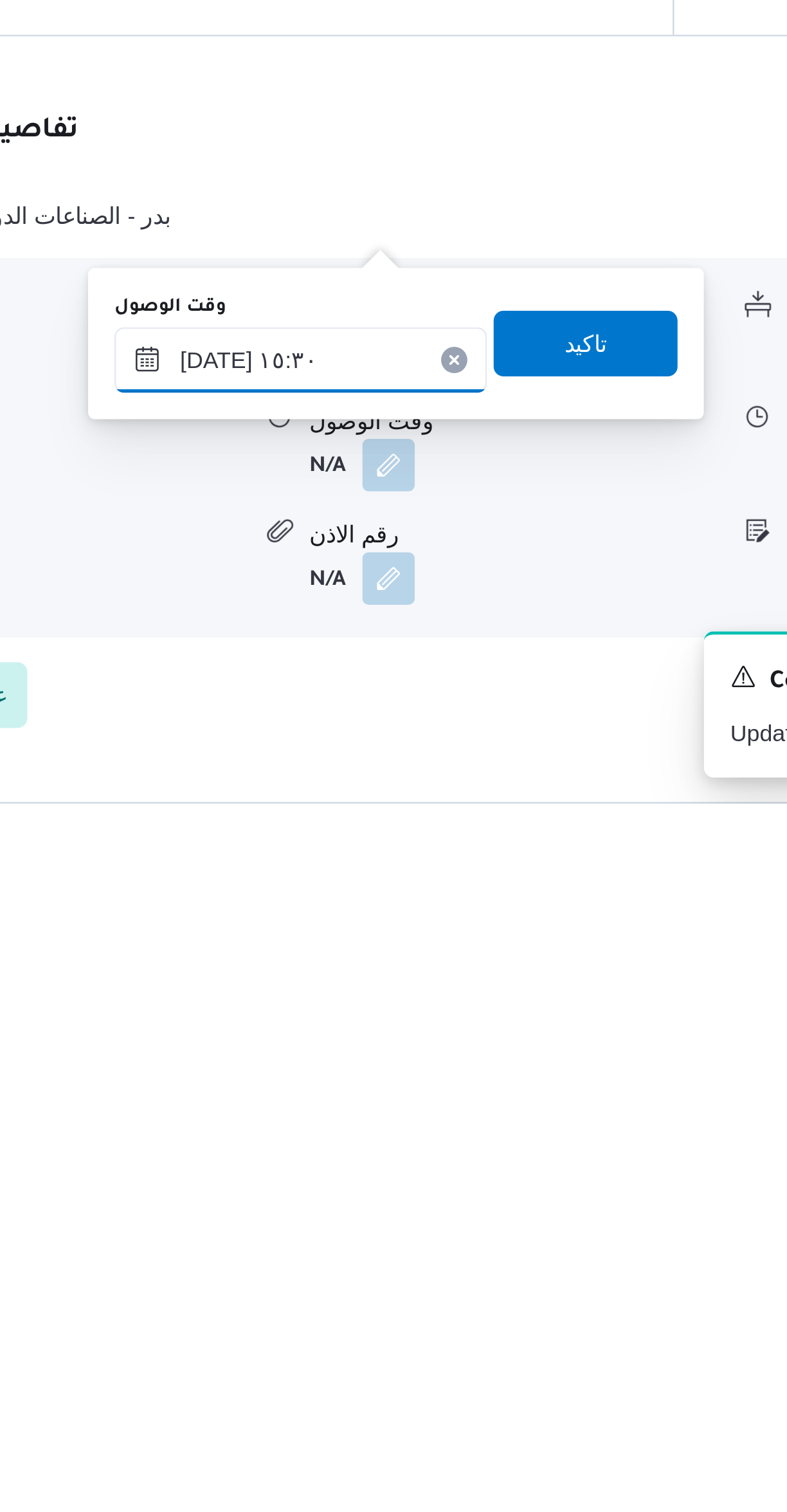
click at [442, 1335] on input "[DATE] ١٥:٣٠" at bounding box center [413, 1338] width 146 height 25
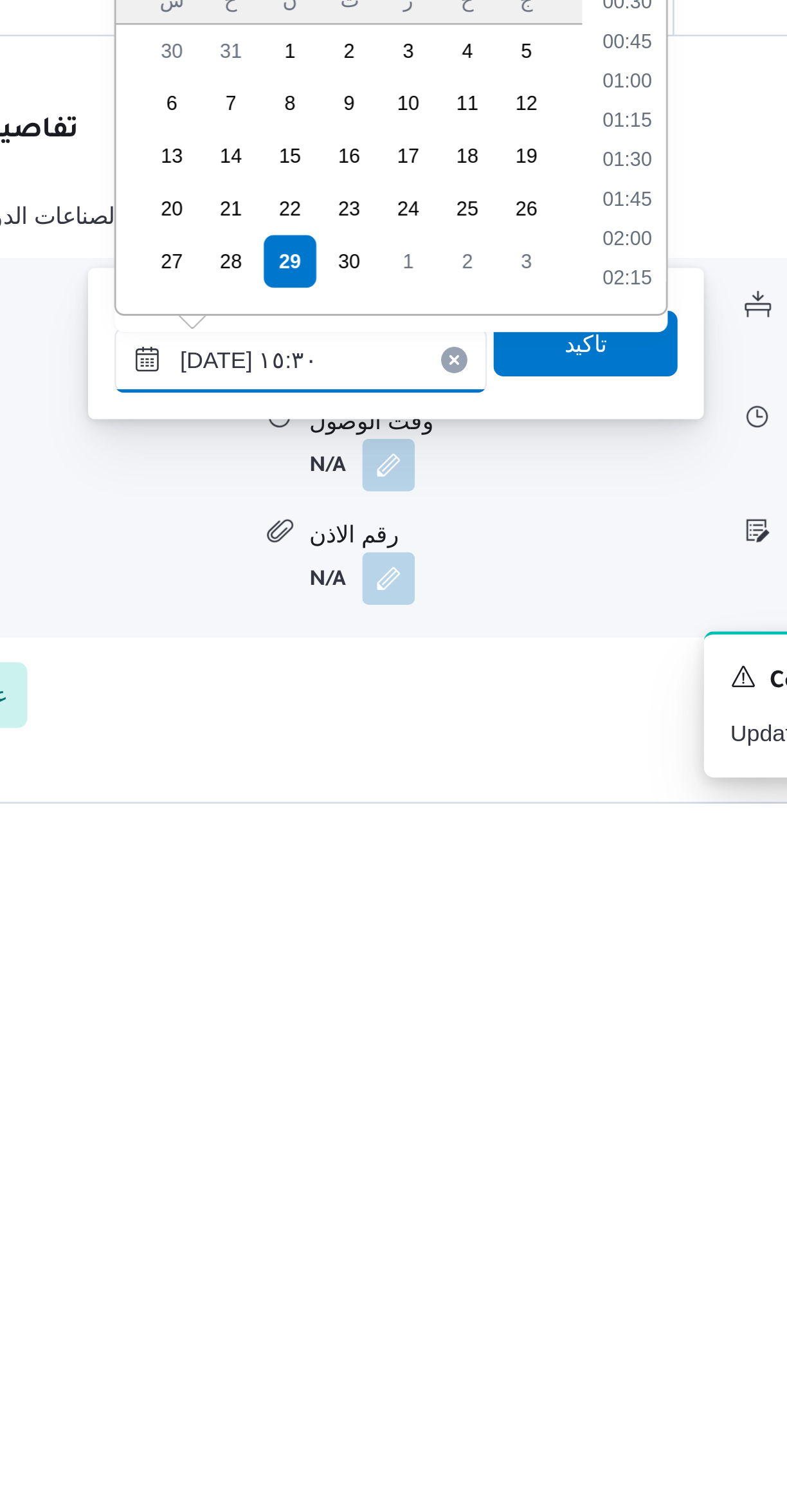
scroll to position [879, 0]
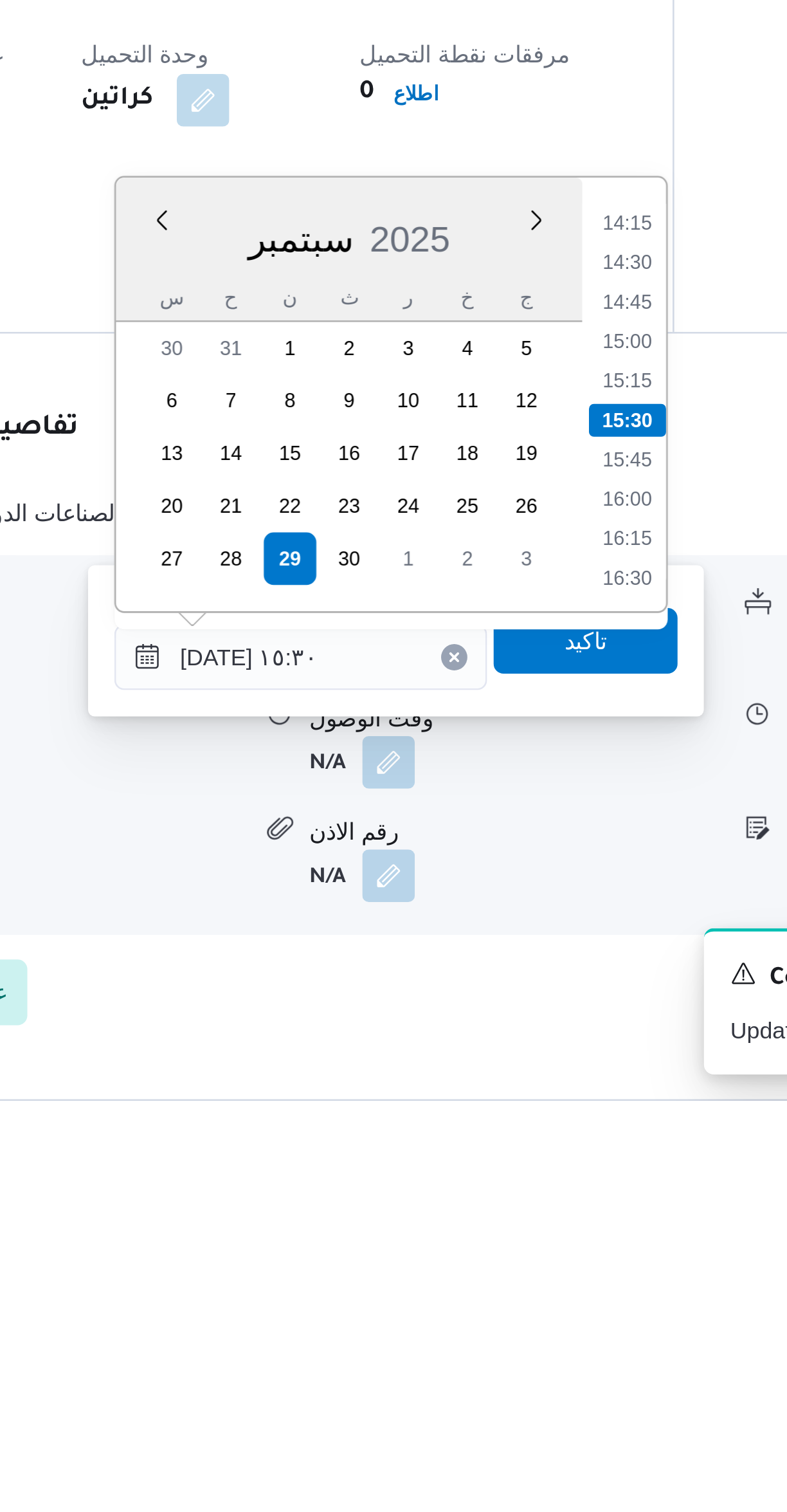
click at [539, 1196] on li "14:45" at bounding box center [541, 1199] width 30 height 13
type input "[DATE] ١٤:٤٥"
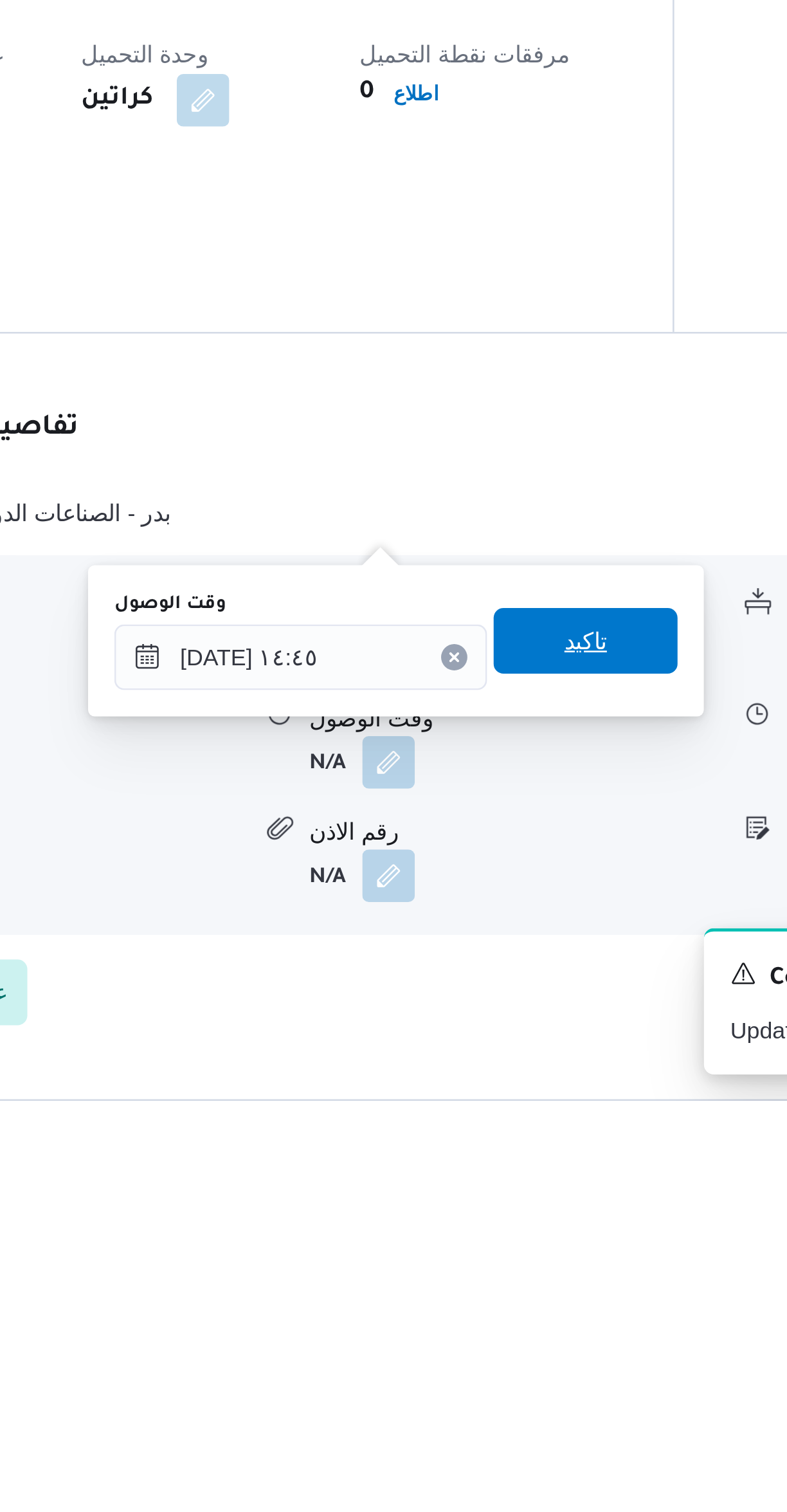
click at [527, 1333] on span "تاكيد" at bounding box center [524, 1331] width 72 height 25
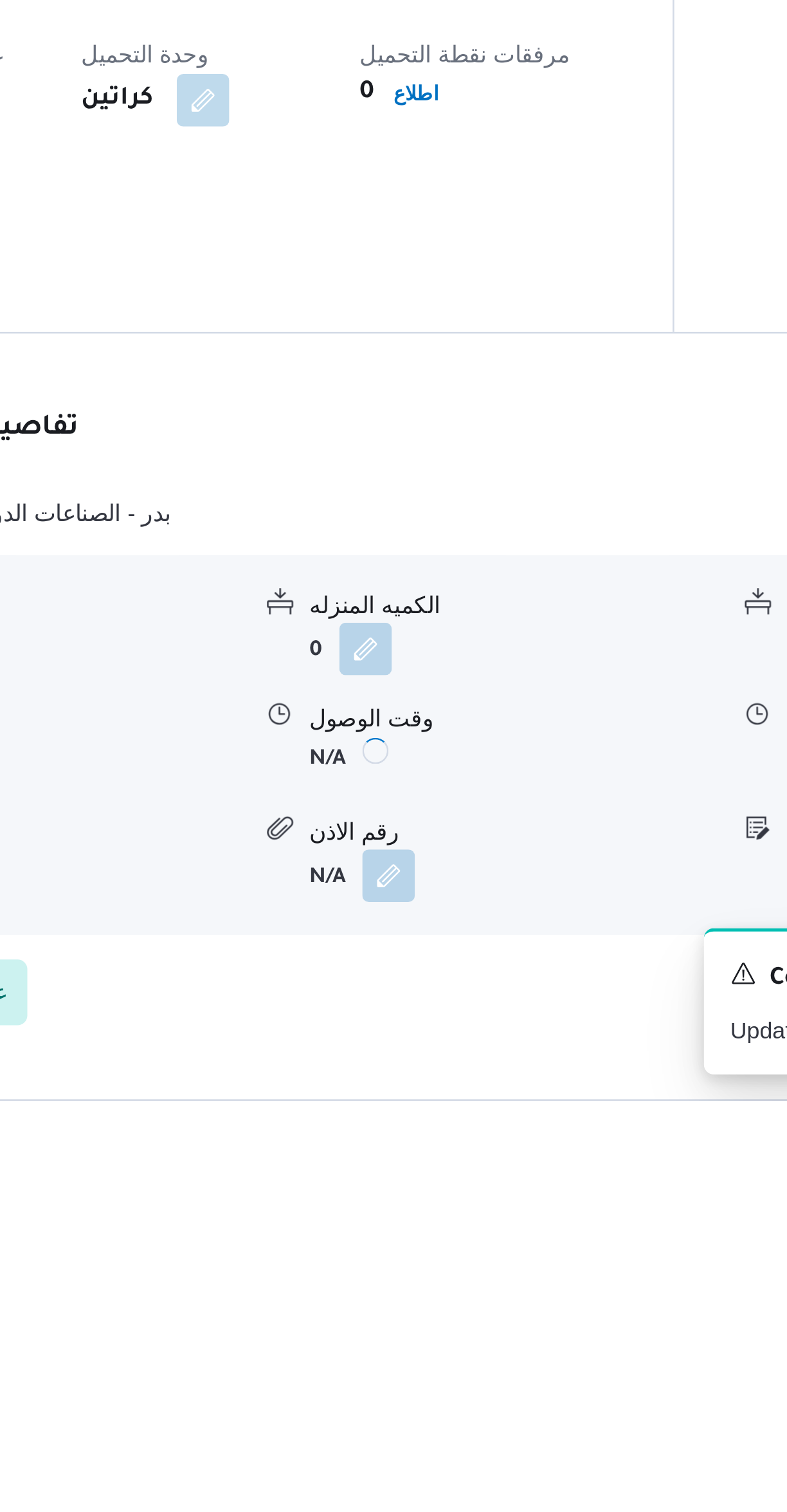
scroll to position [0, 0]
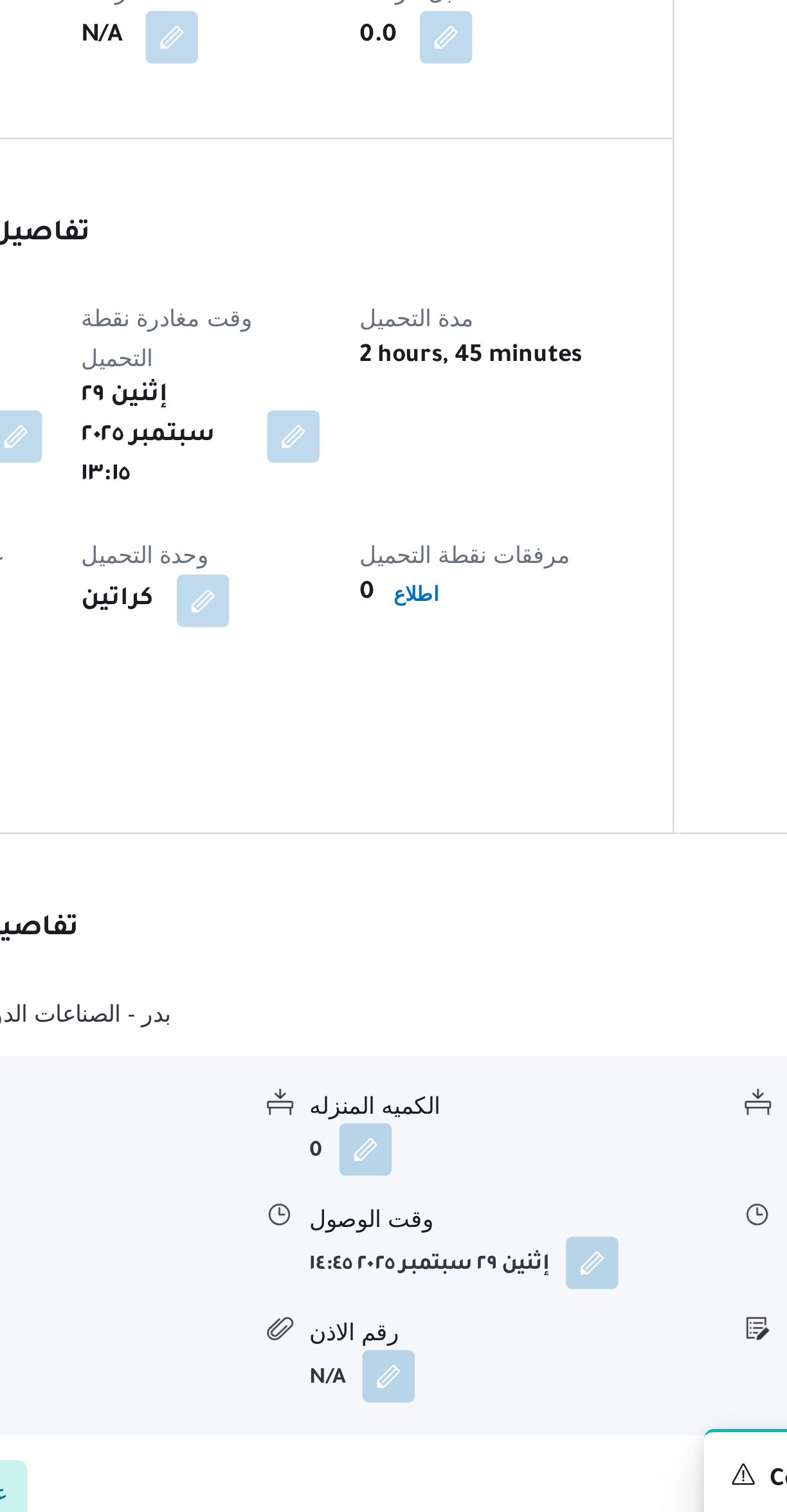
click at [531, 1369] on button "button" at bounding box center [528, 1380] width 21 height 21
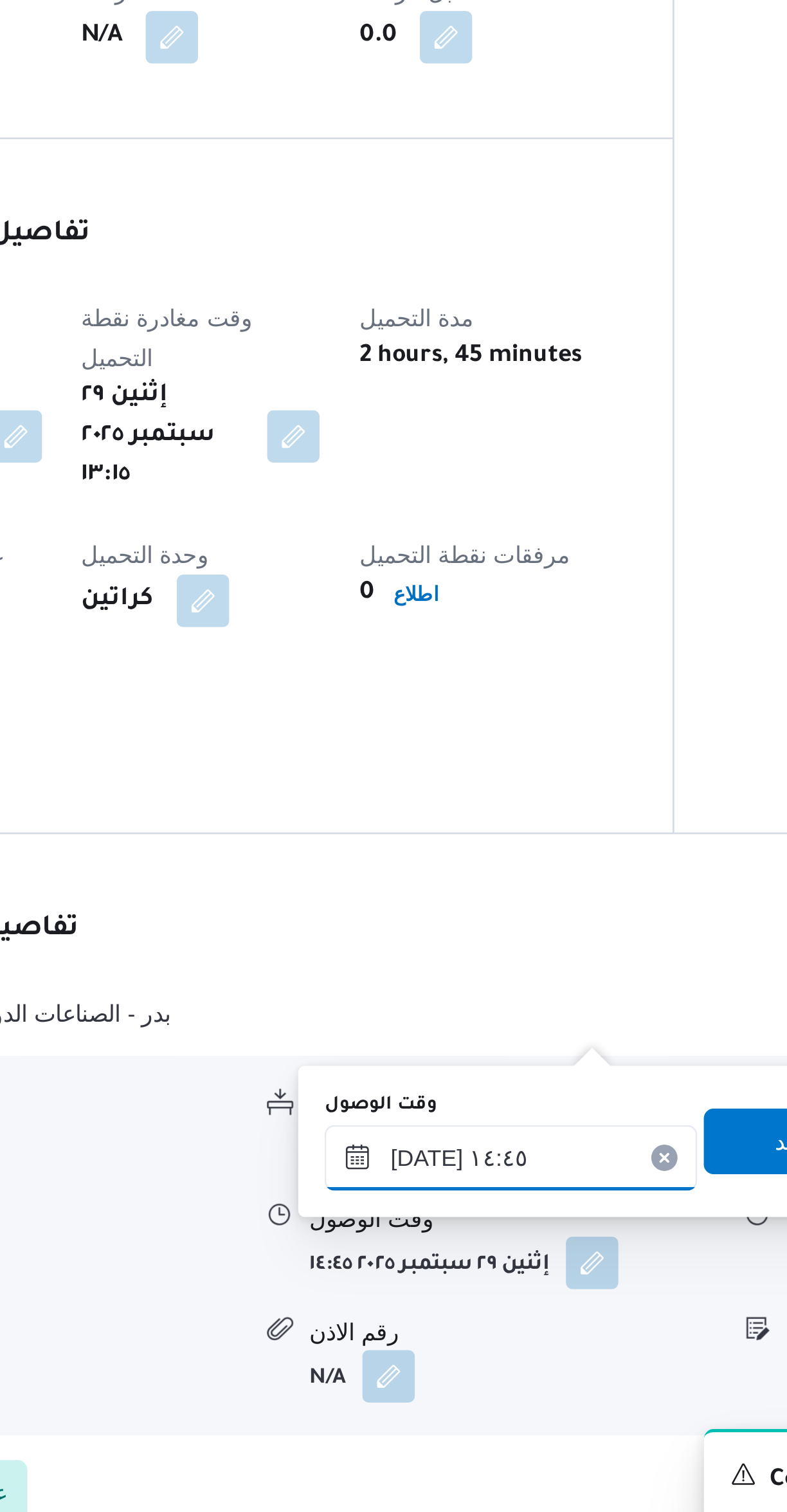
click at [488, 1335] on input "[DATE] ١٤:٤٥" at bounding box center [495, 1338] width 146 height 25
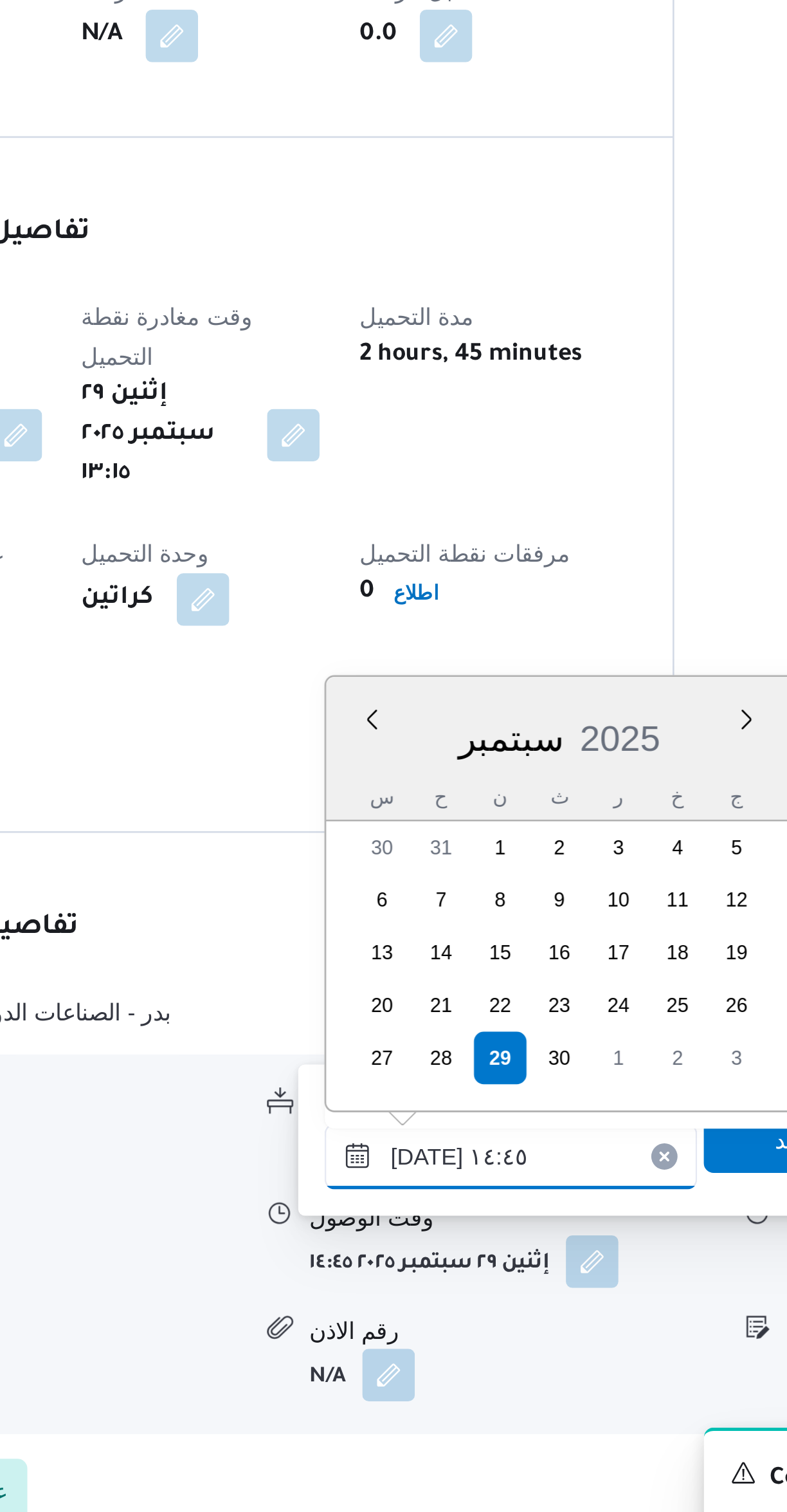
scroll to position [833, 0]
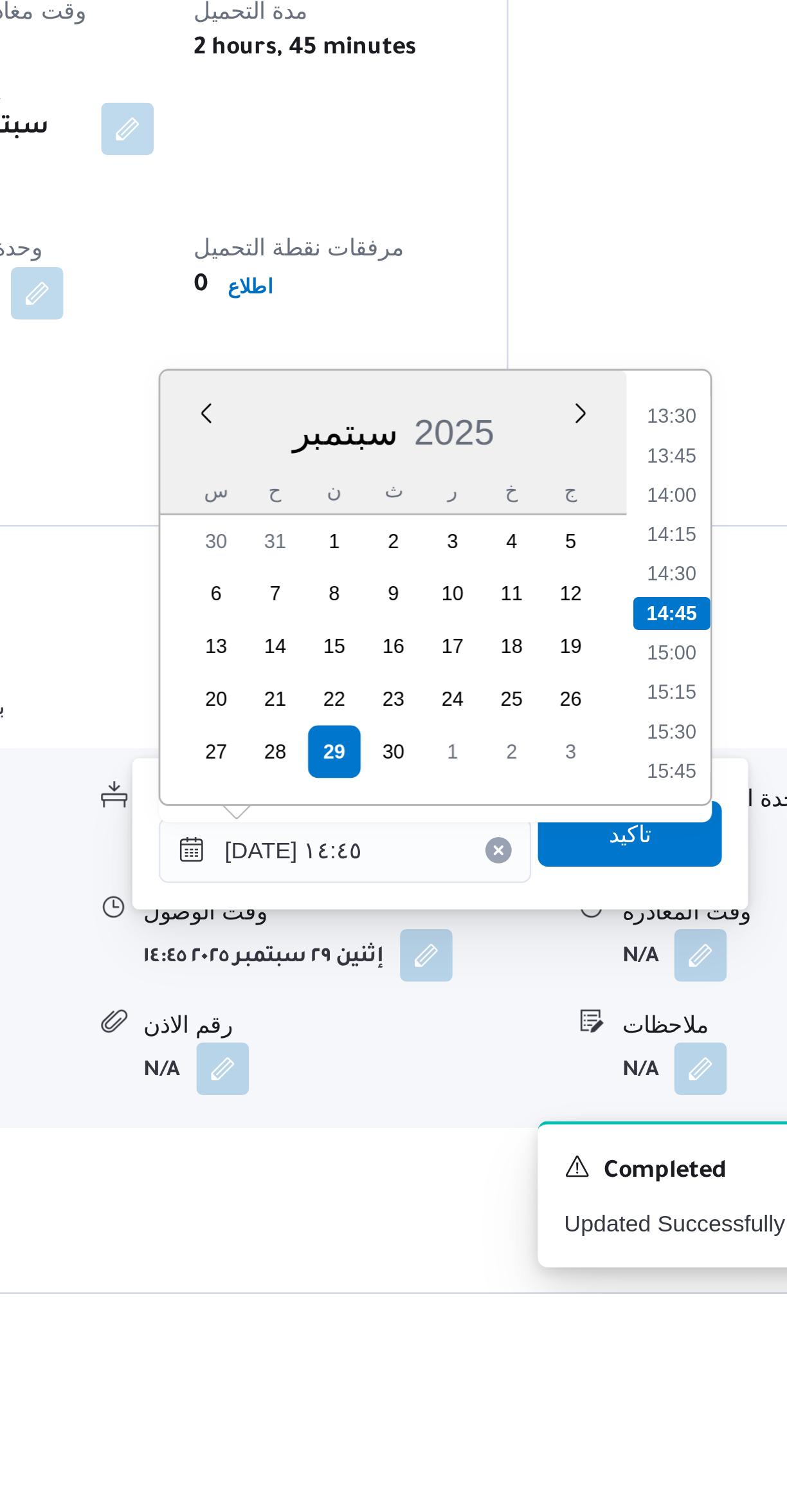
click at [621, 1228] on li "14:30" at bounding box center [624, 1229] width 30 height 13
type input "[DATE] ١٤:٣٠"
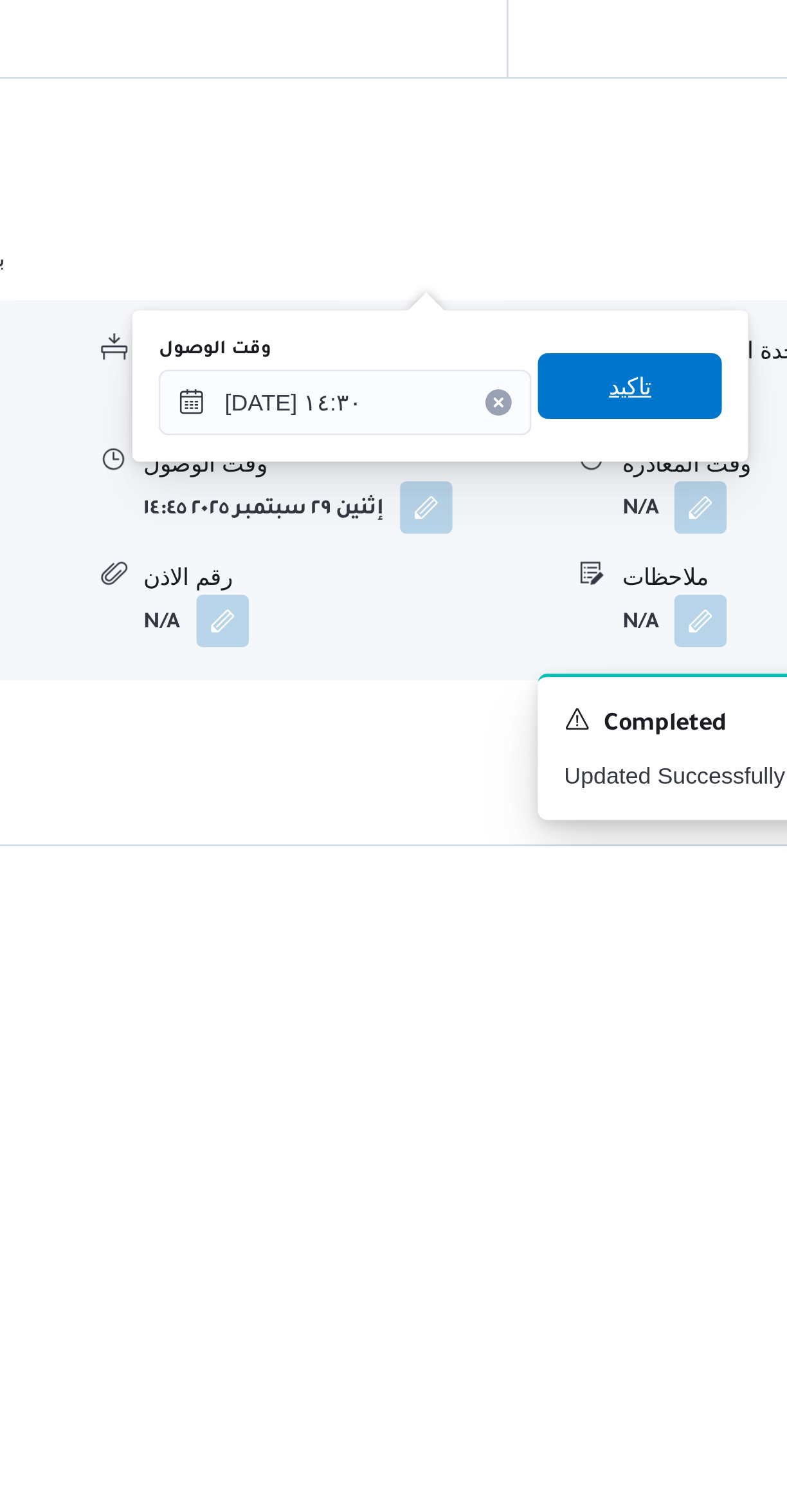
click at [611, 1335] on span "تاكيد" at bounding box center [607, 1331] width 72 height 25
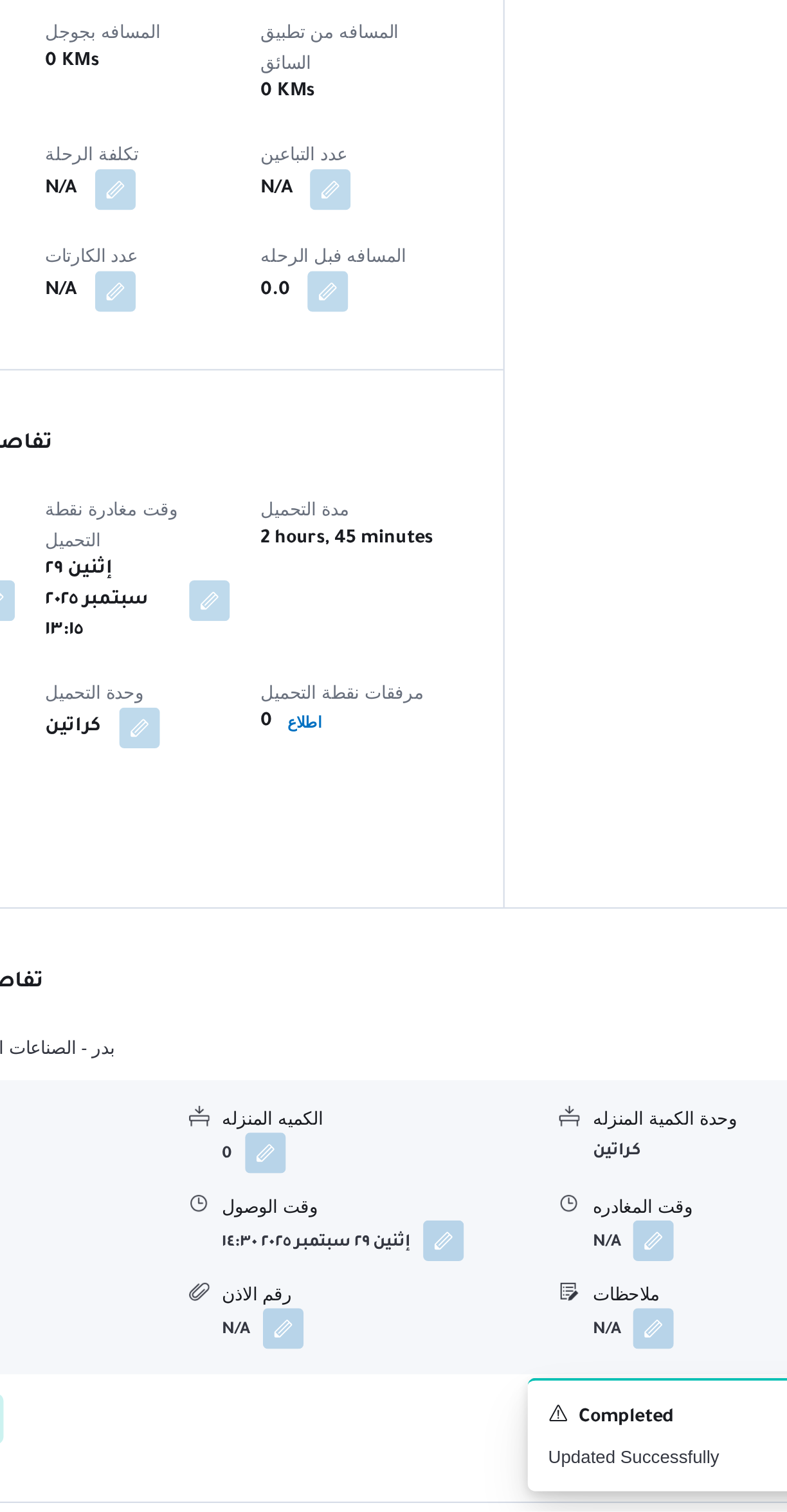
scroll to position [24, 0]
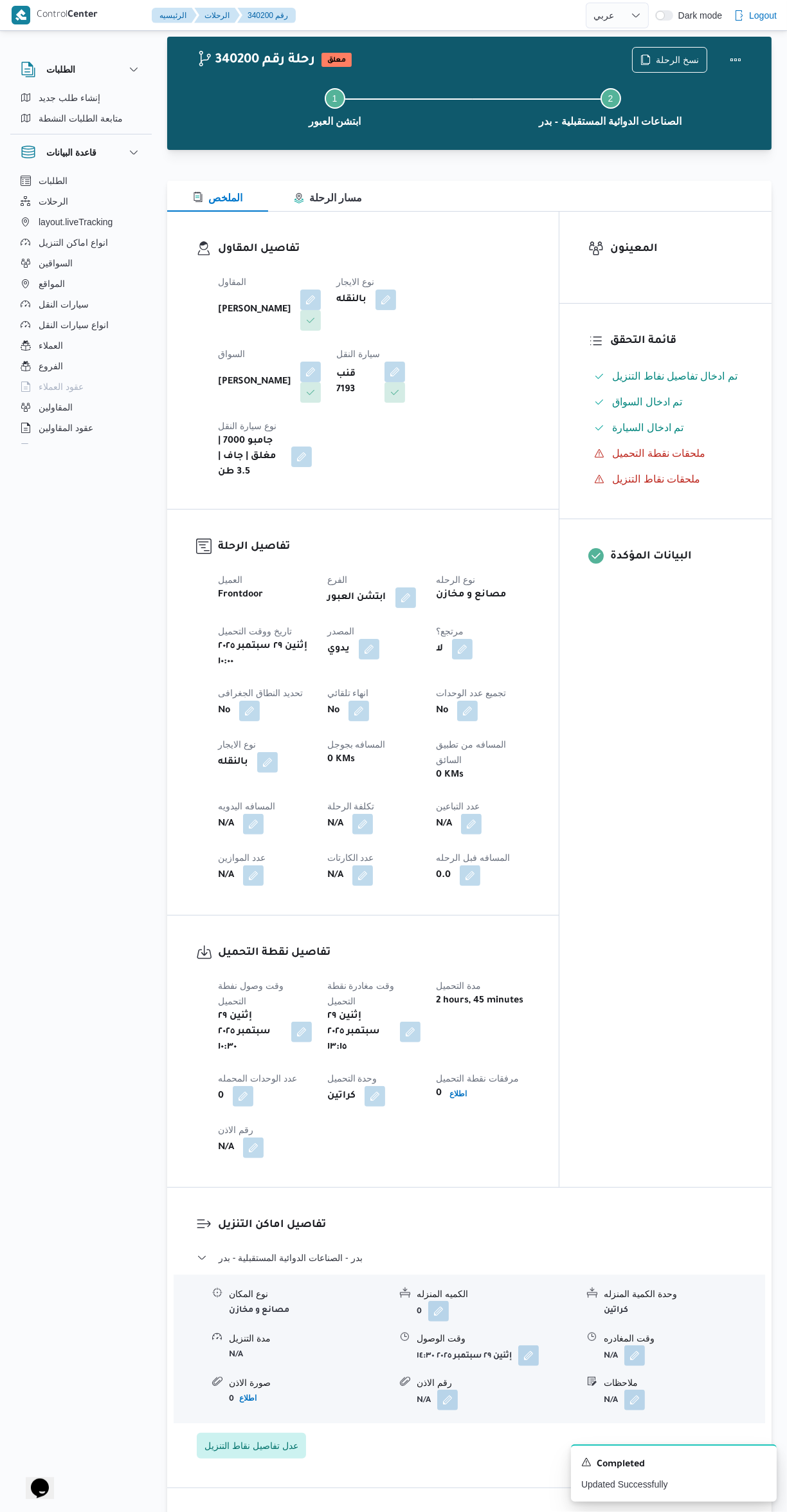
click at [639, 1345] on button "button" at bounding box center [635, 1355] width 21 height 21
click at [586, 1313] on input "وقت المغادره" at bounding box center [601, 1313] width 146 height 25
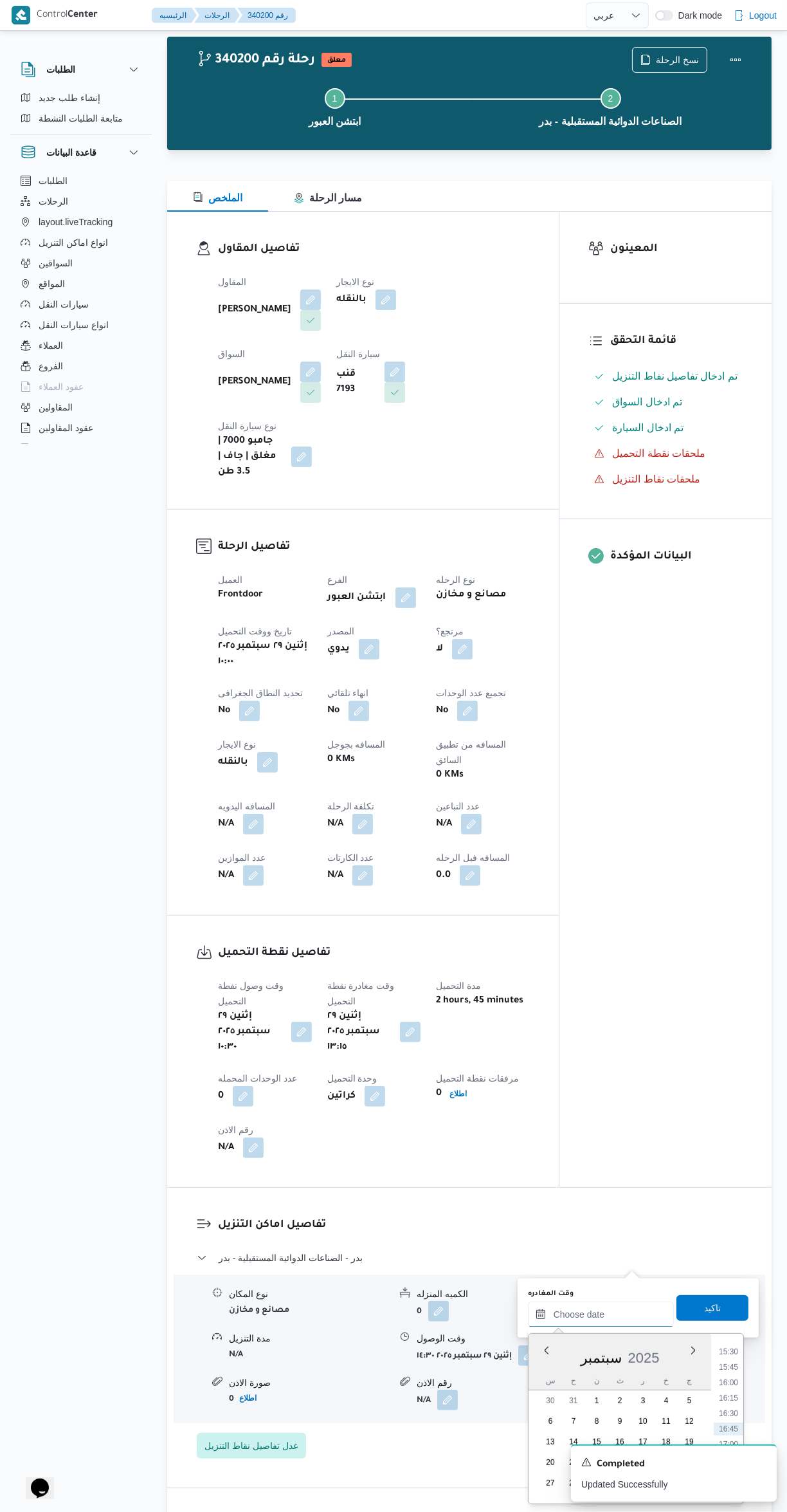
scroll to position [11, 0]
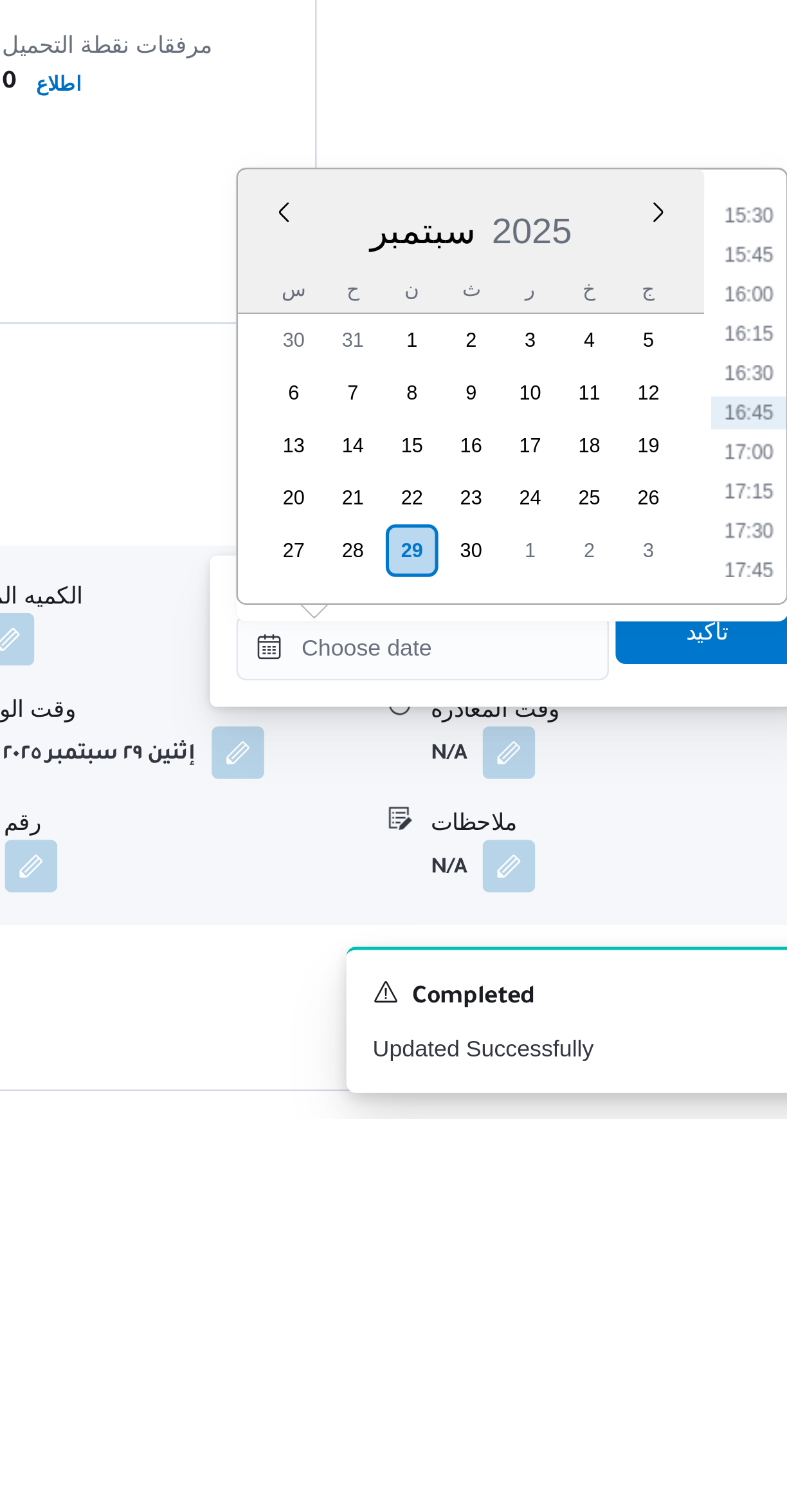
click at [721, 1190] on li "16:00" at bounding box center [729, 1188] width 30 height 13
type input "[DATE] ١٦:٠٠"
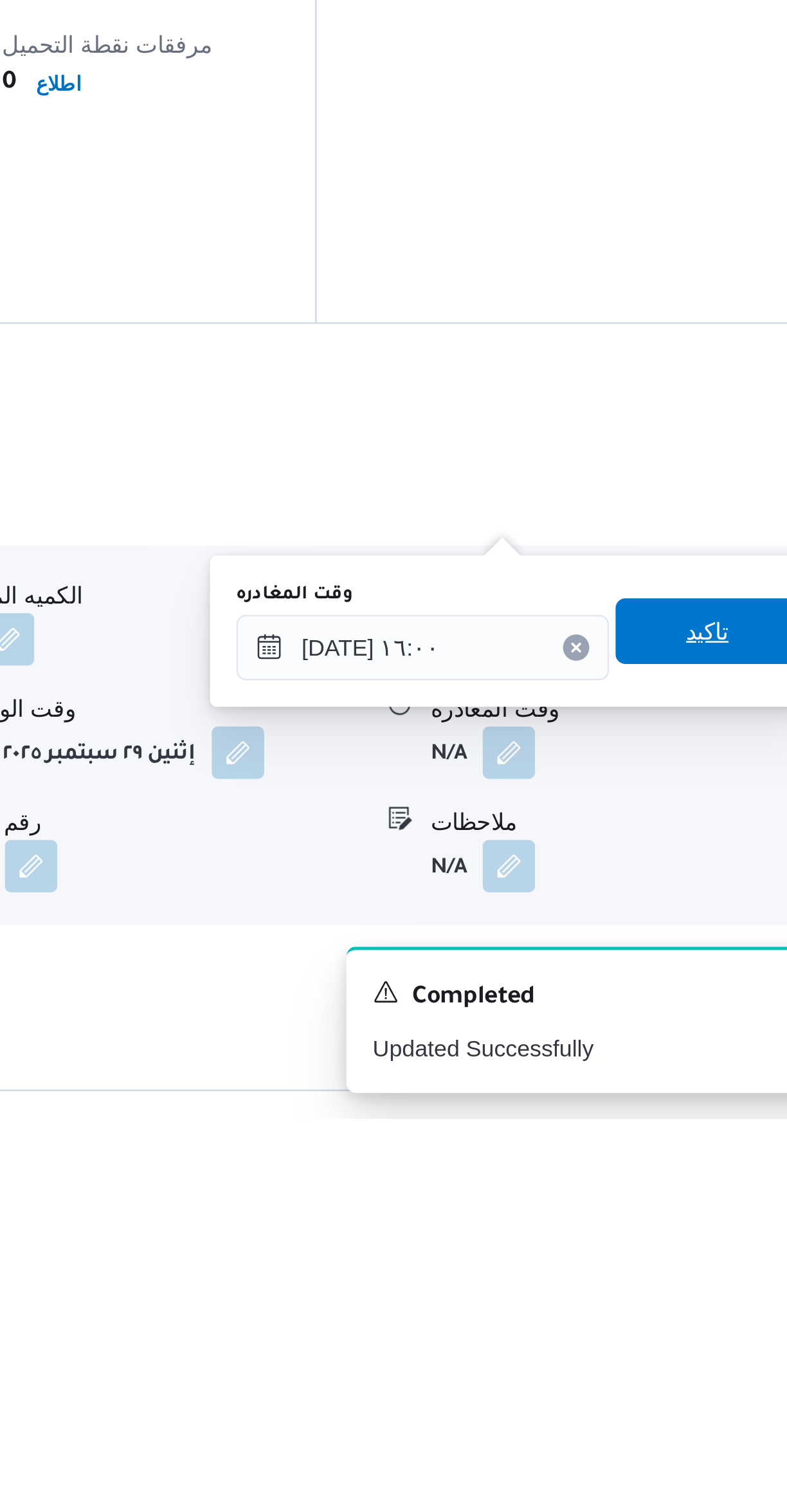
click at [708, 1323] on span "تاكيد" at bounding box center [713, 1321] width 17 height 16
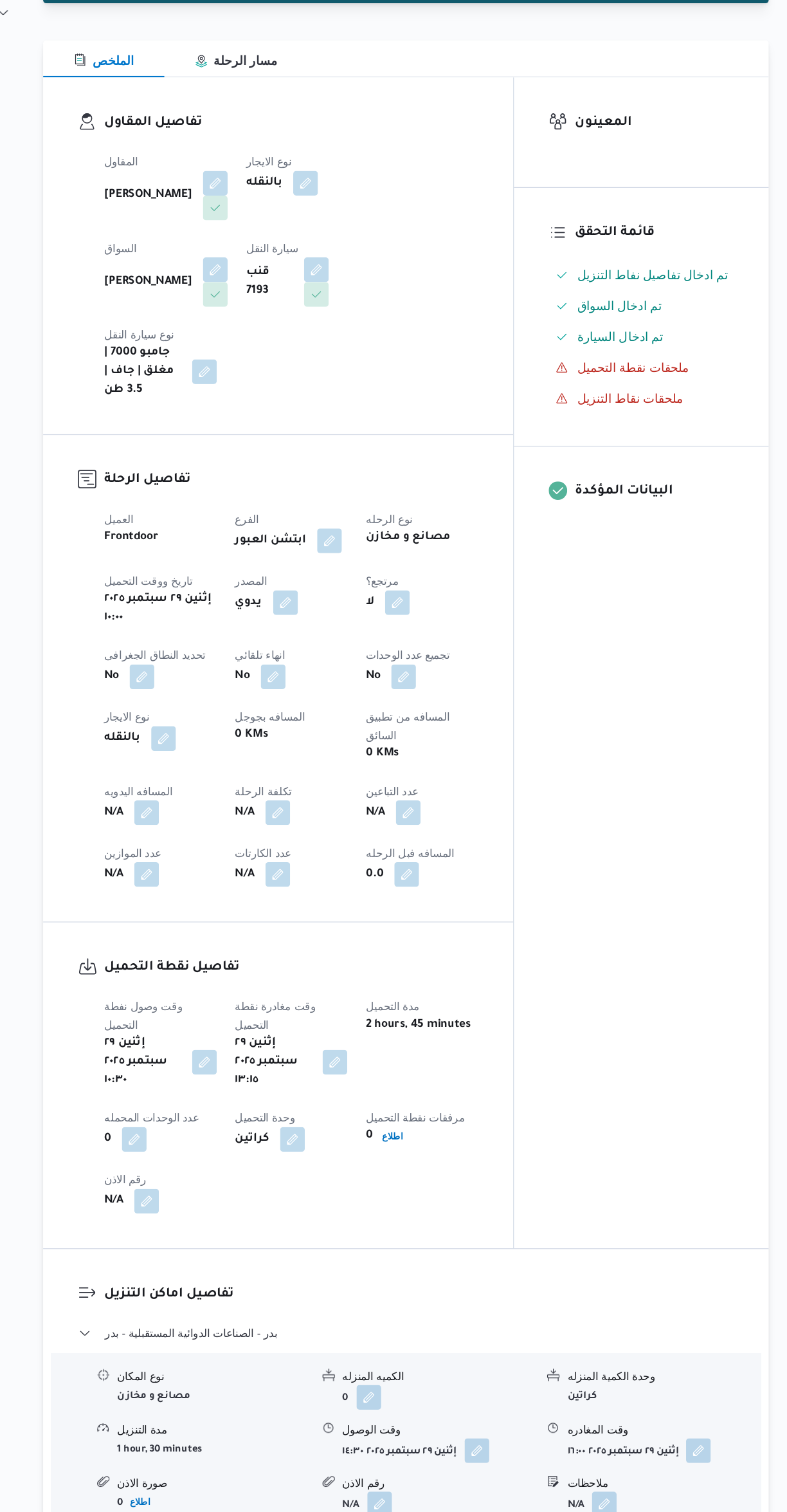
scroll to position [29, 0]
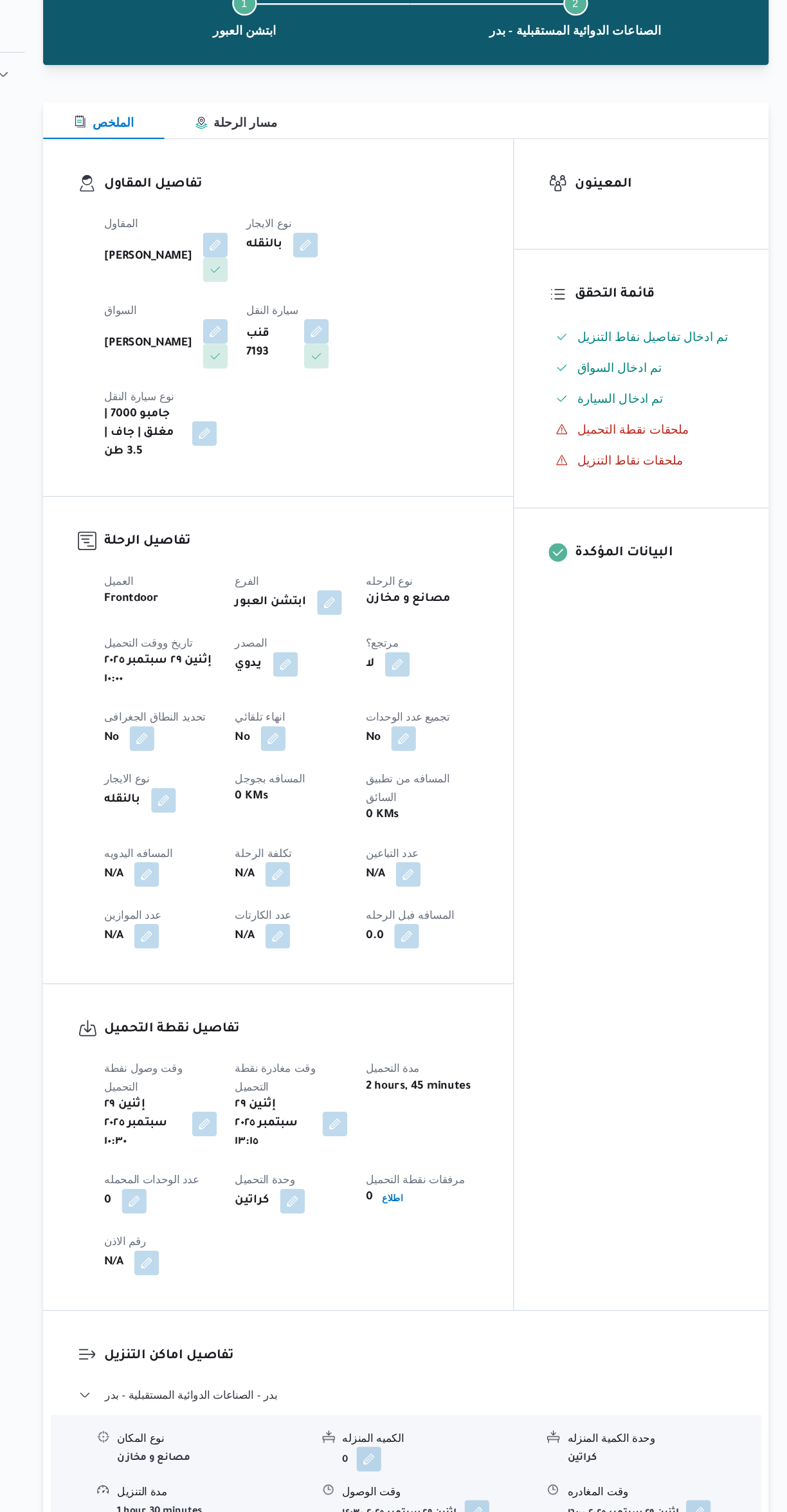
click at [256, 809] on span at bounding box center [249, 819] width 27 height 21
click at [247, 809] on button "button" at bounding box center [254, 819] width 21 height 21
click at [217, 792] on input "المسافه اليدويه" at bounding box center [221, 792] width 128 height 25
type input "45"
click at [329, 782] on span "تاكيد" at bounding box center [323, 786] width 72 height 25
